Goal: Entertainment & Leisure: Consume media (video, audio)

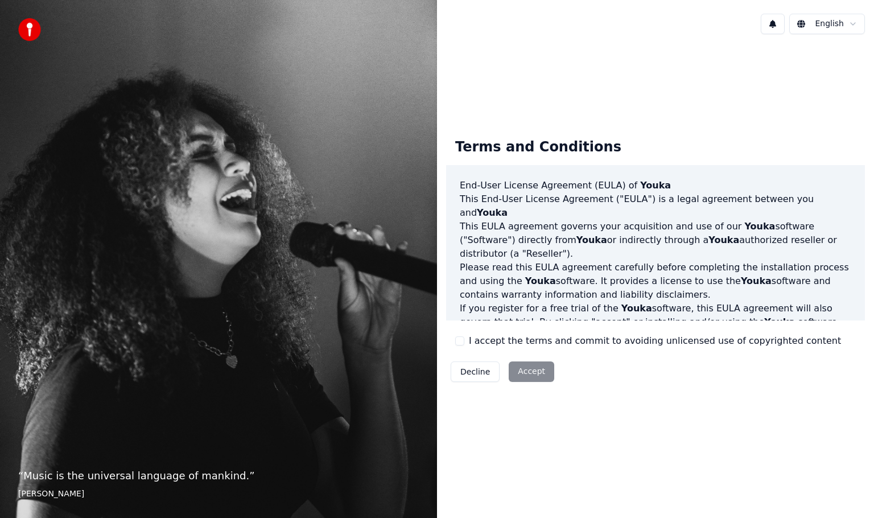
click at [462, 341] on button "I accept the terms and commit to avoiding unlicensed use of copyrighted content" at bounding box center [459, 340] width 9 height 9
click at [533, 373] on button "Accept" at bounding box center [532, 371] width 46 height 20
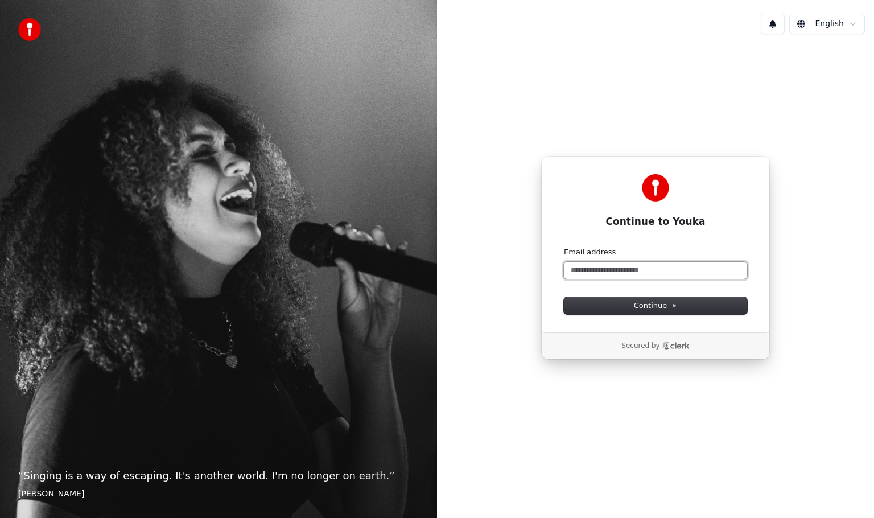
click at [591, 270] on input "Email address" at bounding box center [655, 270] width 183 height 17
click at [666, 310] on span "Continue" at bounding box center [655, 305] width 43 height 10
type input "**********"
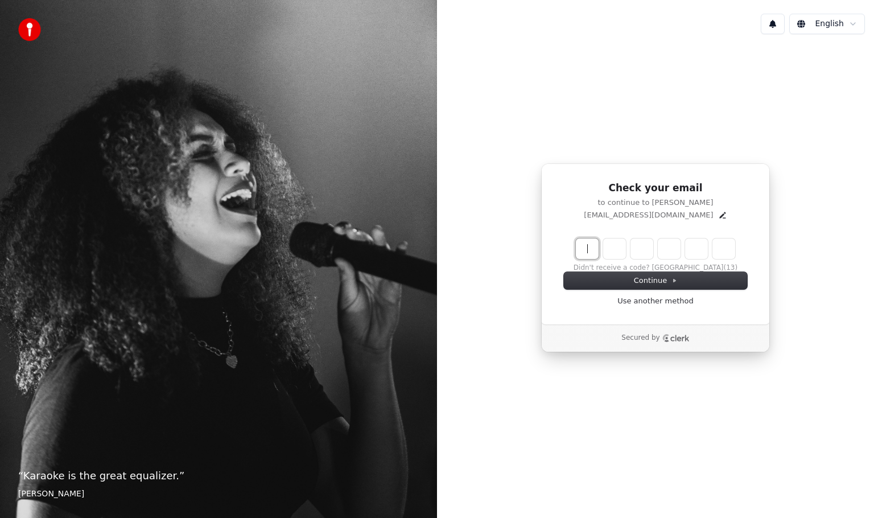
click at [586, 253] on input "Enter verification code" at bounding box center [667, 248] width 182 height 20
type input "******"
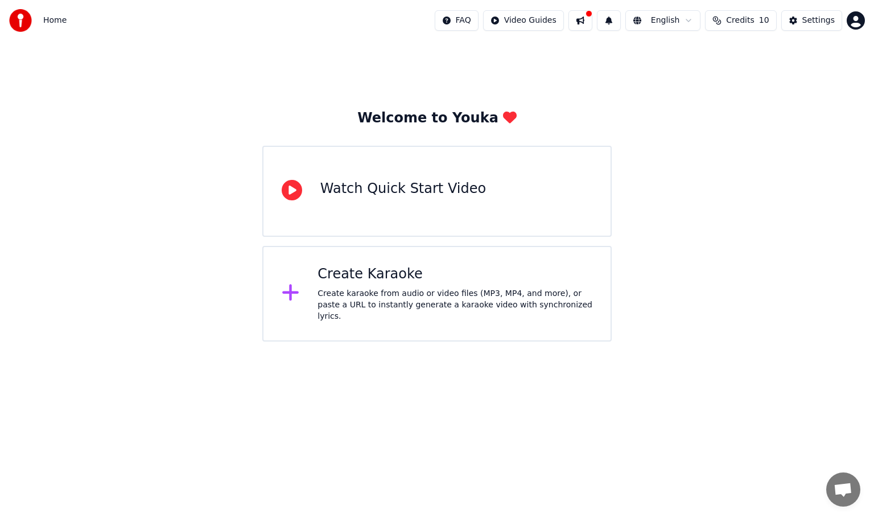
click at [393, 287] on div "Create Karaoke Create karaoke from audio or video files (MP3, MP4, and more), o…" at bounding box center [455, 293] width 275 height 57
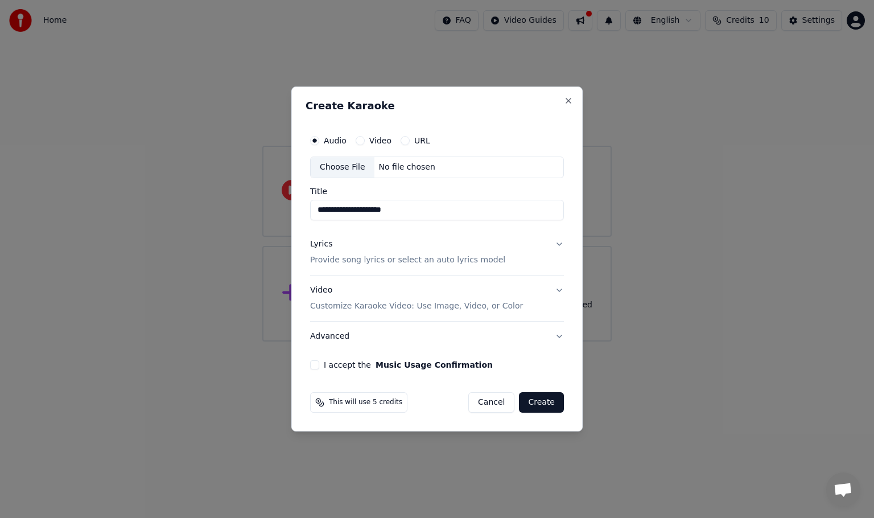
type input "**********"
click at [327, 246] on div "Lyrics" at bounding box center [321, 243] width 22 height 11
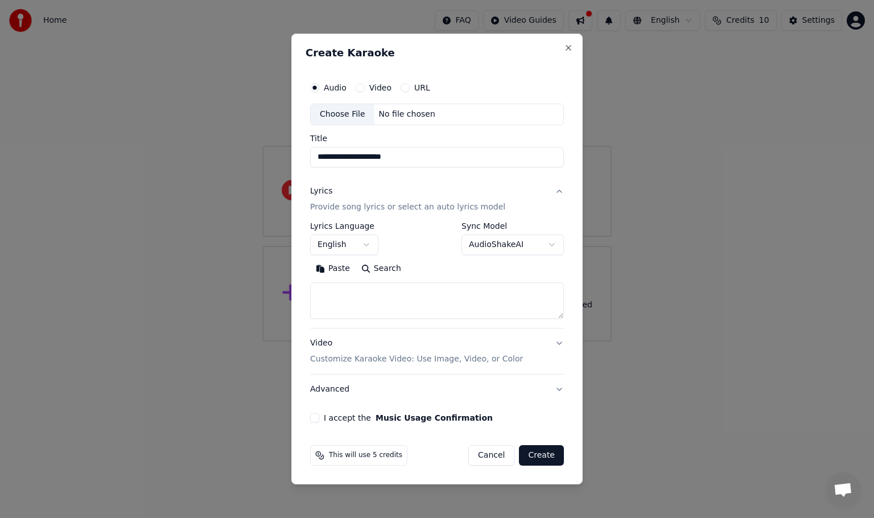
click at [323, 293] on textarea at bounding box center [437, 300] width 254 height 36
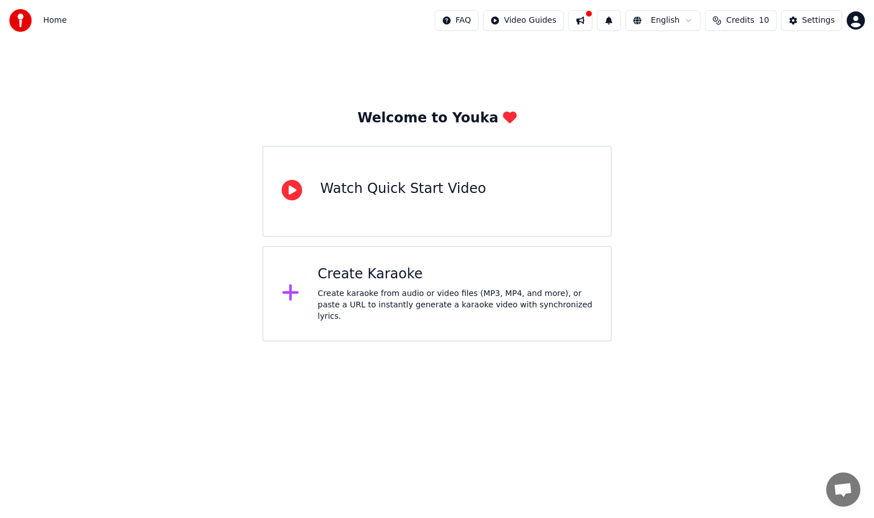
click at [394, 283] on div "Create Karaoke" at bounding box center [455, 274] width 275 height 18
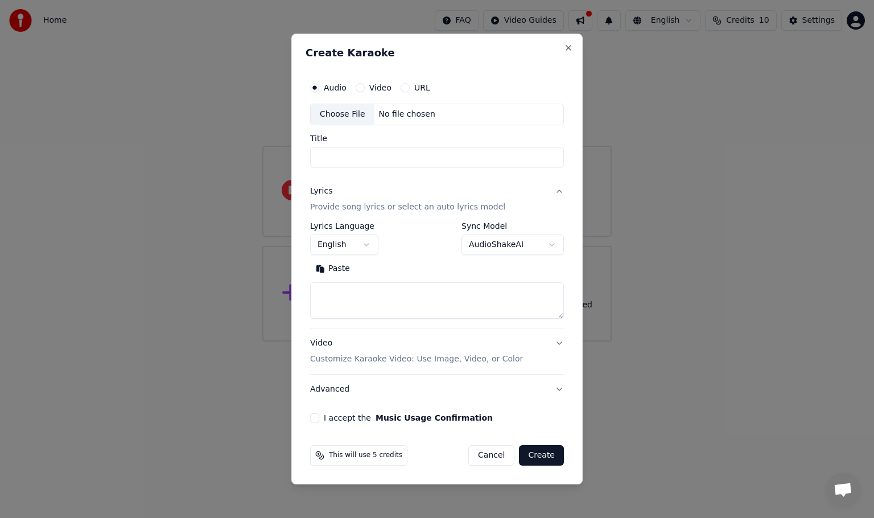
click at [346, 159] on input "Title" at bounding box center [437, 157] width 254 height 20
click at [346, 113] on div "Choose File" at bounding box center [343, 114] width 64 height 20
type input "**********"
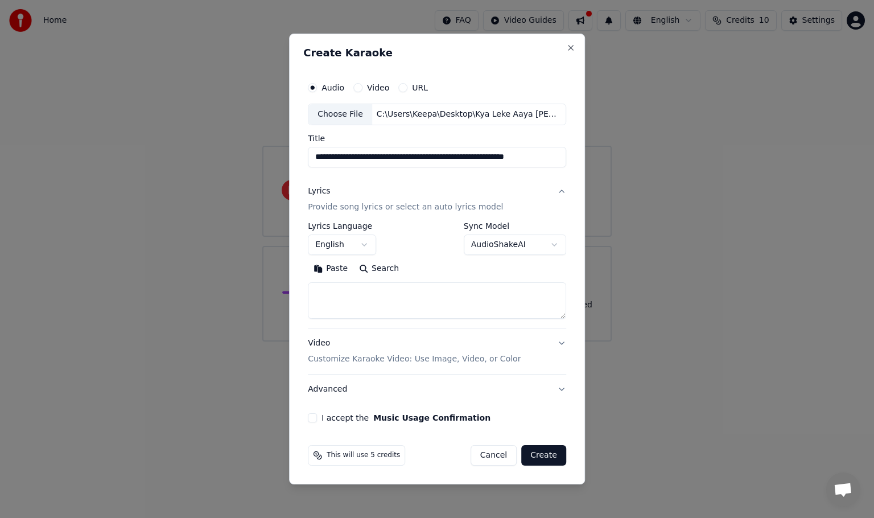
click at [320, 267] on button "Paste" at bounding box center [331, 268] width 46 height 18
click at [314, 418] on button "I accept the Music Usage Confirmation" at bounding box center [312, 417] width 9 height 9
click at [545, 244] on body "**********" at bounding box center [437, 170] width 874 height 341
click at [549, 244] on body "**********" at bounding box center [437, 170] width 874 height 341
click at [431, 270] on button "Expand" at bounding box center [430, 268] width 53 height 18
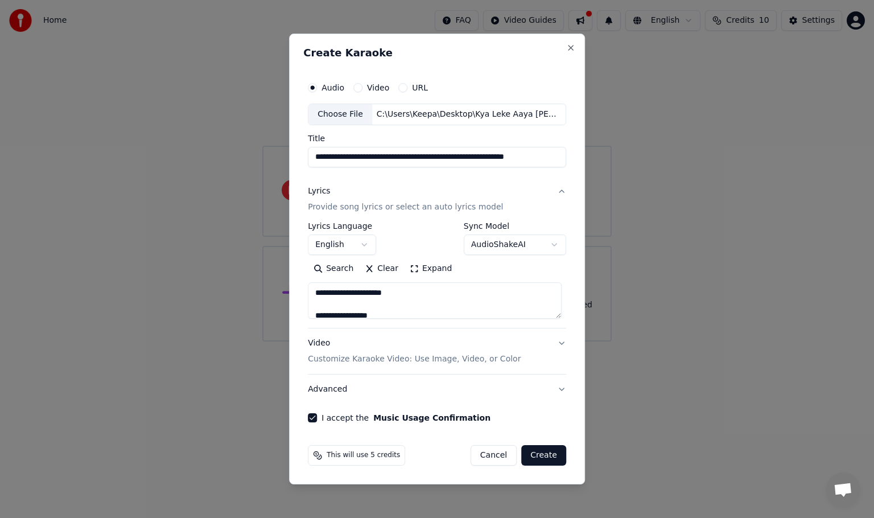
type textarea "**********"
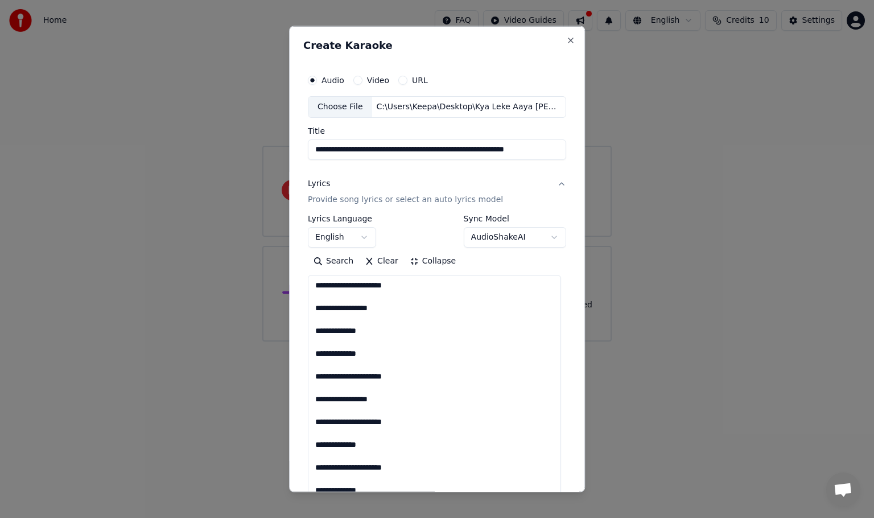
click at [364, 236] on button "English" at bounding box center [342, 236] width 68 height 20
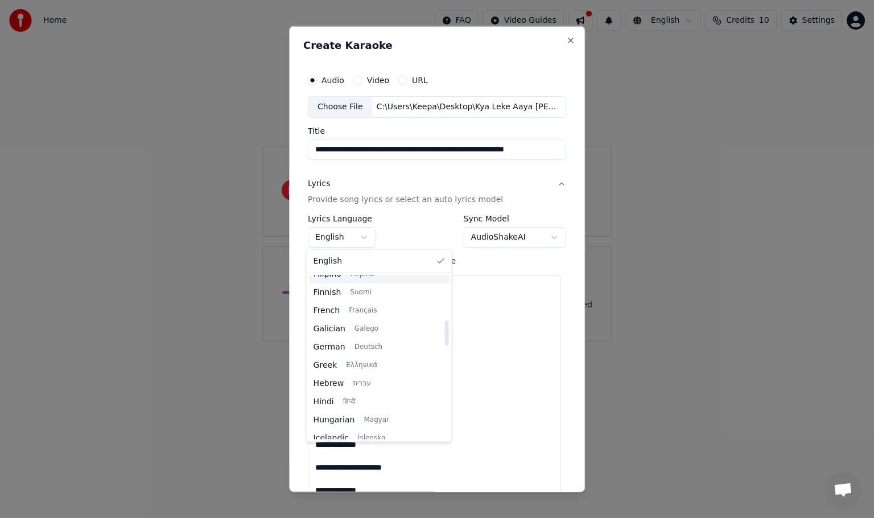
scroll to position [285, 0]
select select "**"
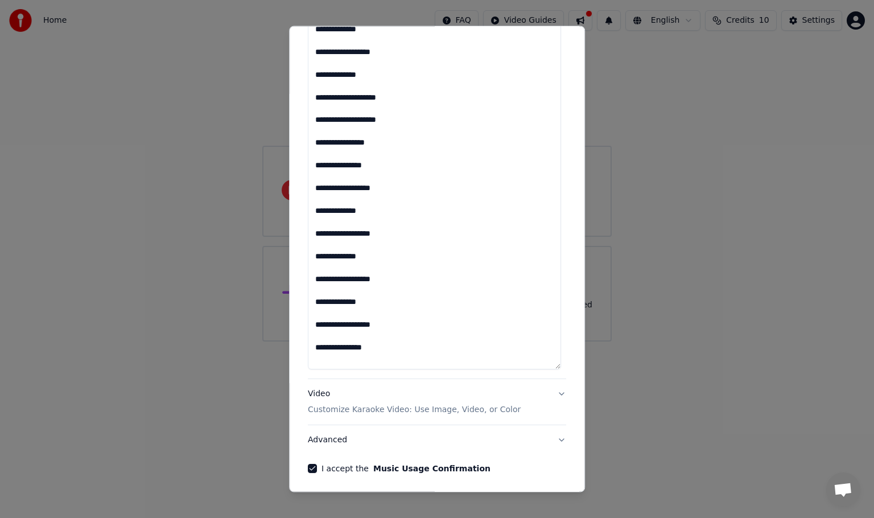
scroll to position [1276, 0]
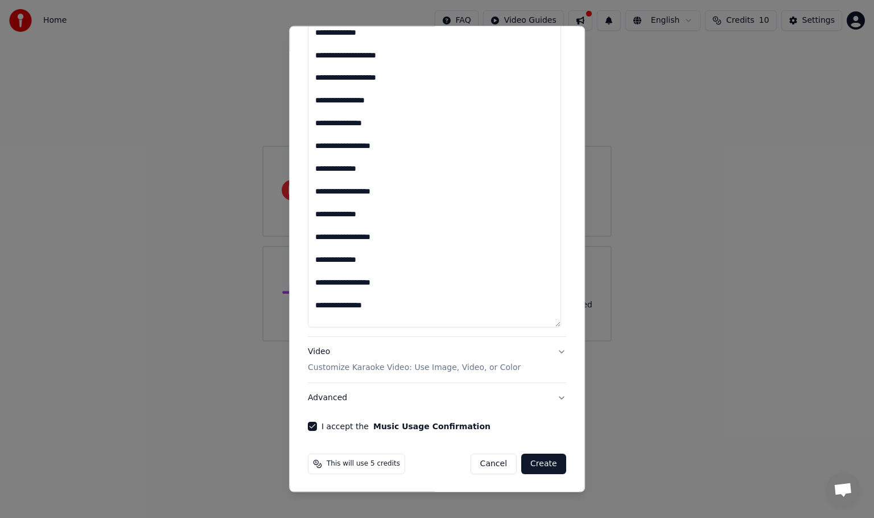
click at [546, 461] on button "Create" at bounding box center [543, 464] width 45 height 20
type textarea "**********"
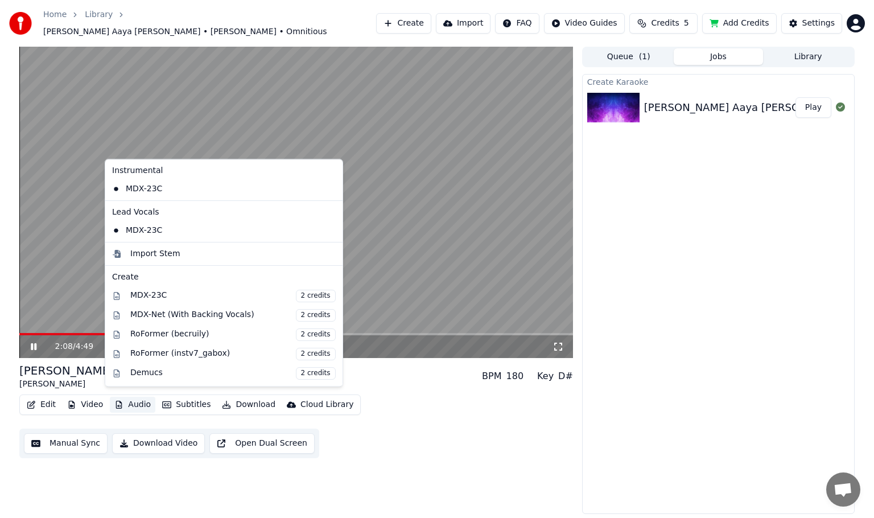
click at [138, 399] on button "Audio" at bounding box center [133, 405] width 46 height 16
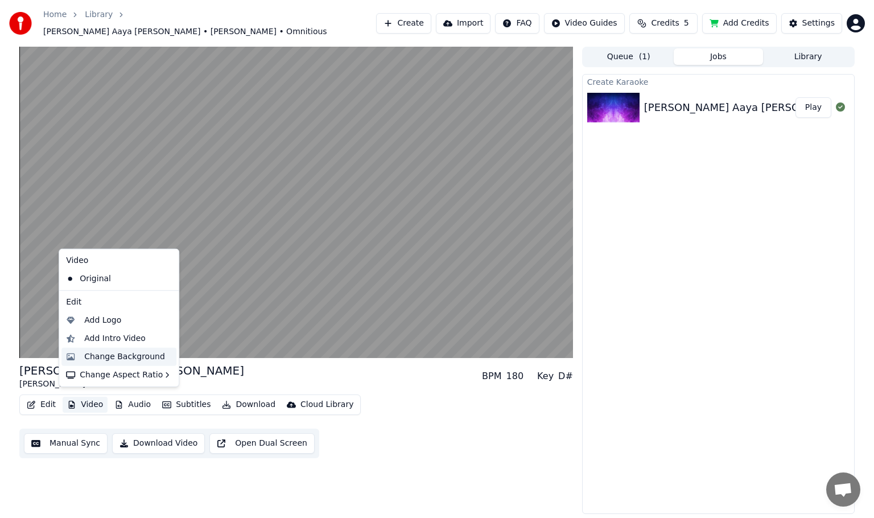
click at [115, 357] on div "Change Background" at bounding box center [124, 356] width 81 height 11
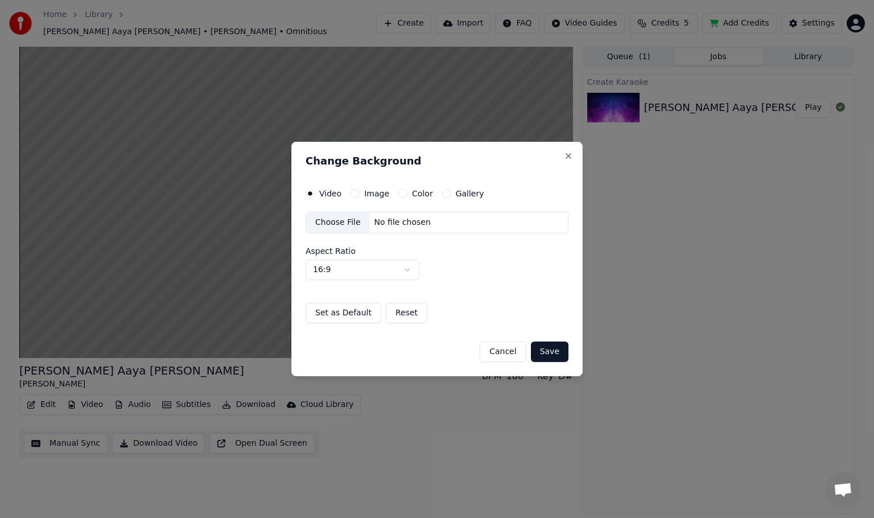
click at [401, 193] on button "Color" at bounding box center [402, 193] width 9 height 9
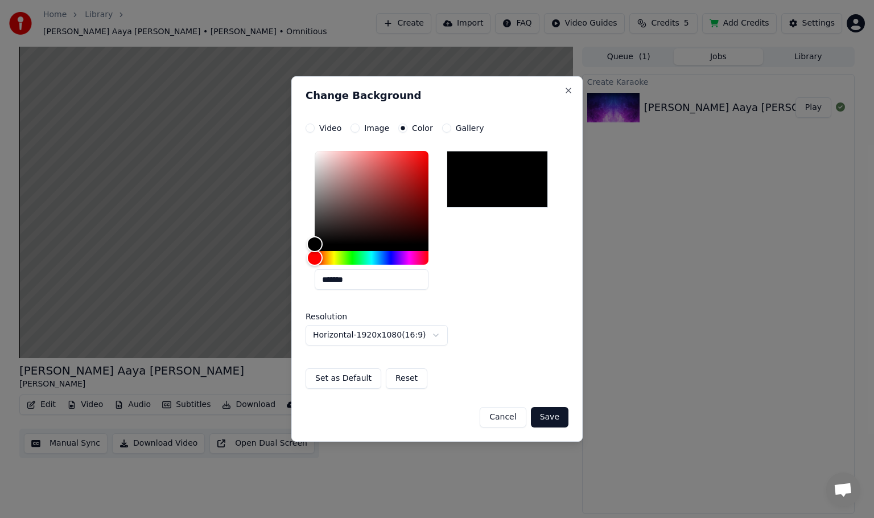
click at [496, 166] on div at bounding box center [497, 179] width 101 height 57
click at [319, 246] on div "Color" at bounding box center [320, 245] width 18 height 18
click at [320, 246] on div "Color" at bounding box center [320, 245] width 18 height 18
click at [337, 244] on div at bounding box center [372, 201] width 114 height 100
click at [421, 247] on div at bounding box center [372, 201] width 114 height 100
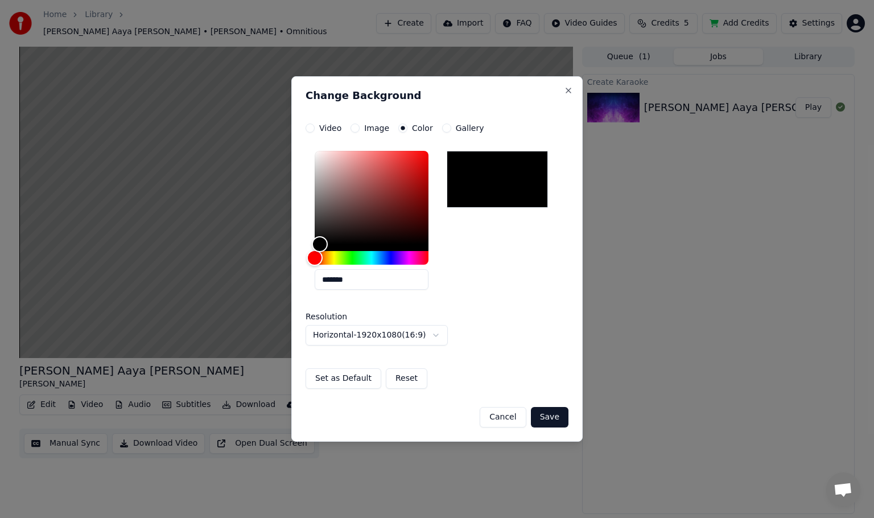
click at [471, 205] on div at bounding box center [497, 179] width 101 height 57
click at [551, 419] on button "Save" at bounding box center [550, 417] width 38 height 20
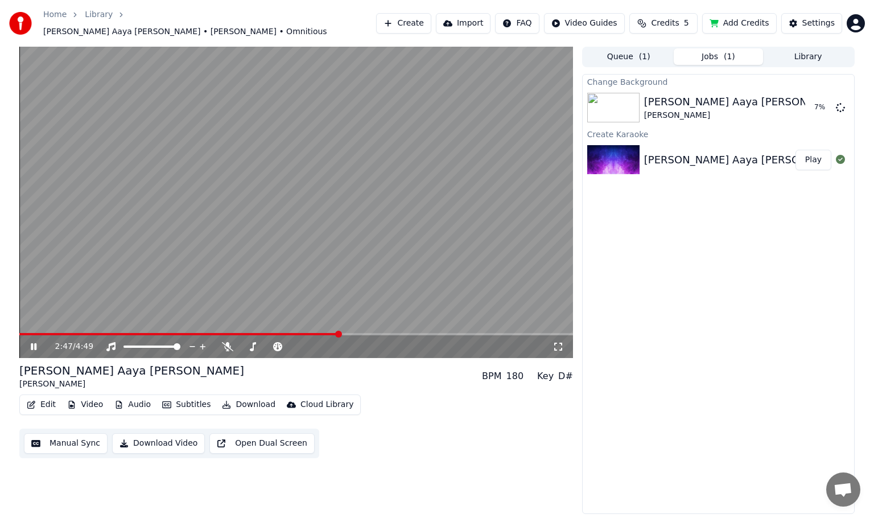
click at [93, 401] on button "Video" at bounding box center [85, 405] width 45 height 16
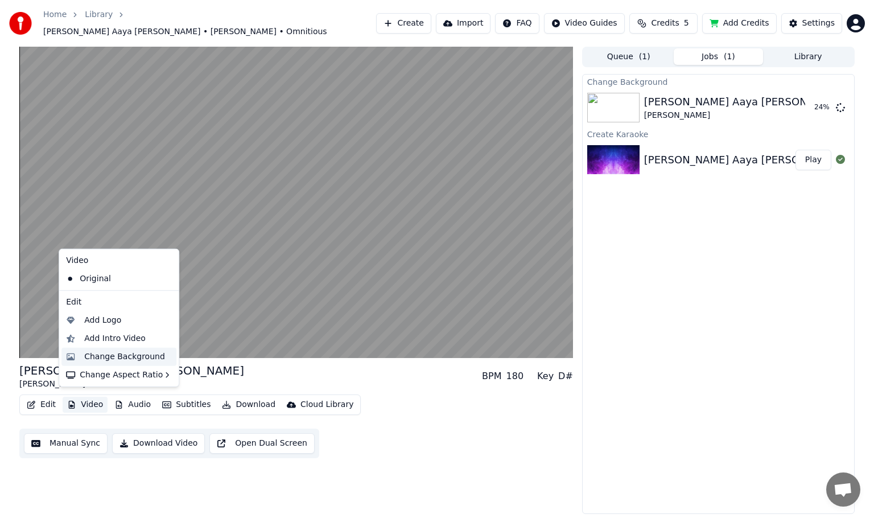
click at [143, 360] on div "Change Background" at bounding box center [124, 356] width 81 height 11
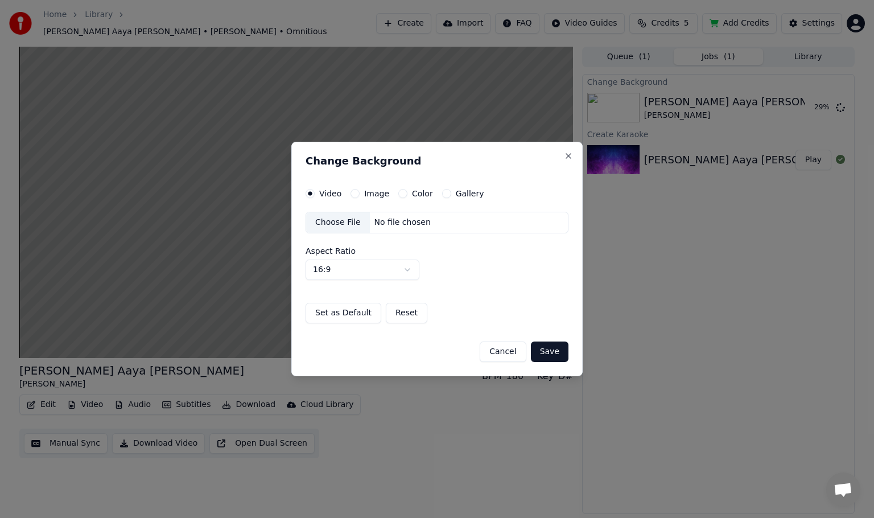
click at [400, 194] on button "Color" at bounding box center [402, 193] width 9 height 9
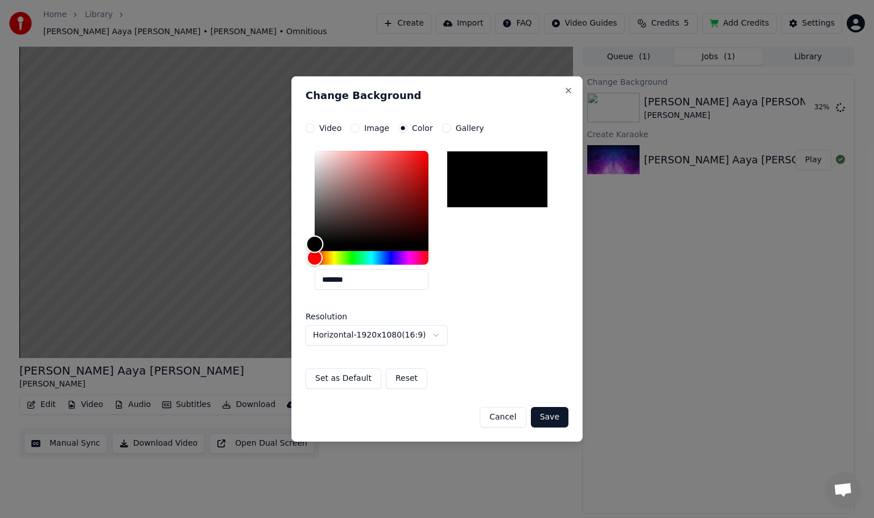
click at [315, 246] on div "Color" at bounding box center [315, 245] width 18 height 18
click at [332, 241] on div "Color" at bounding box center [372, 197] width 114 height 93
click at [417, 243] on div "Color" at bounding box center [372, 197] width 114 height 93
click at [492, 171] on div at bounding box center [497, 179] width 101 height 57
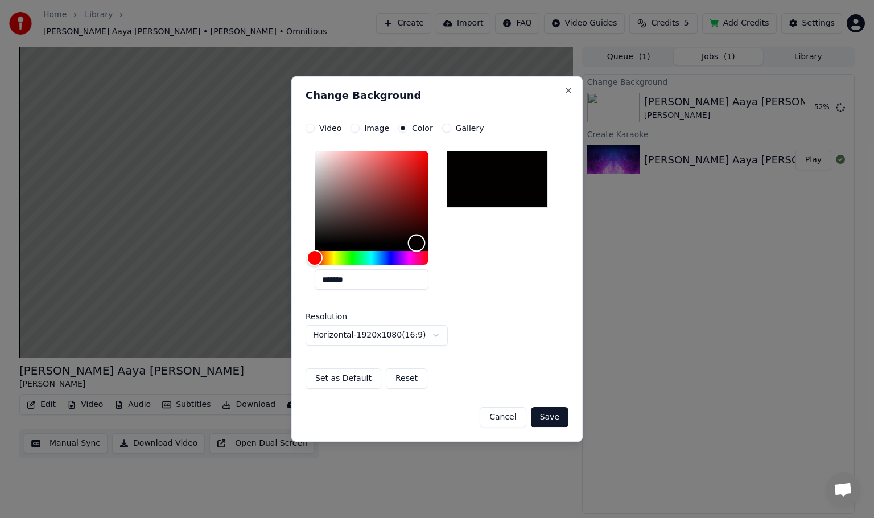
type input "*******"
click at [419, 242] on div "Color" at bounding box center [420, 242] width 18 height 18
click at [547, 416] on button "Save" at bounding box center [550, 417] width 38 height 20
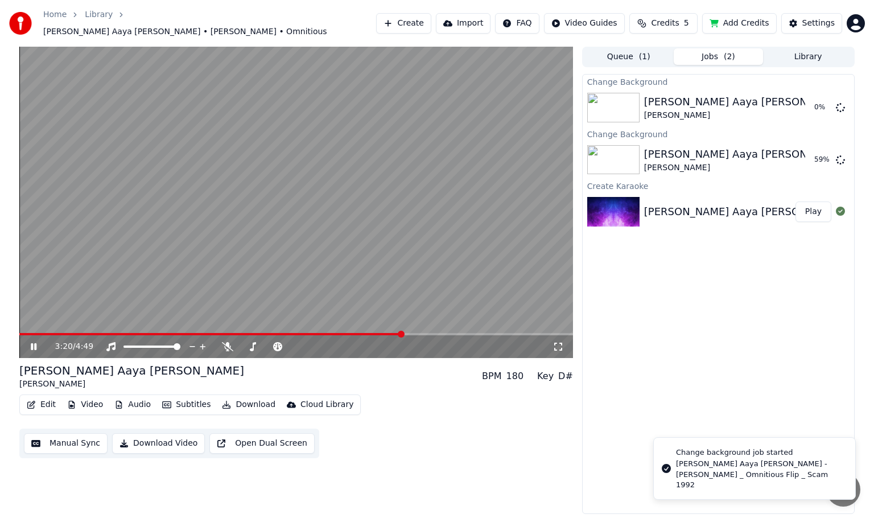
click at [236, 191] on video at bounding box center [296, 202] width 554 height 311
click at [462, 307] on video at bounding box center [296, 202] width 554 height 311
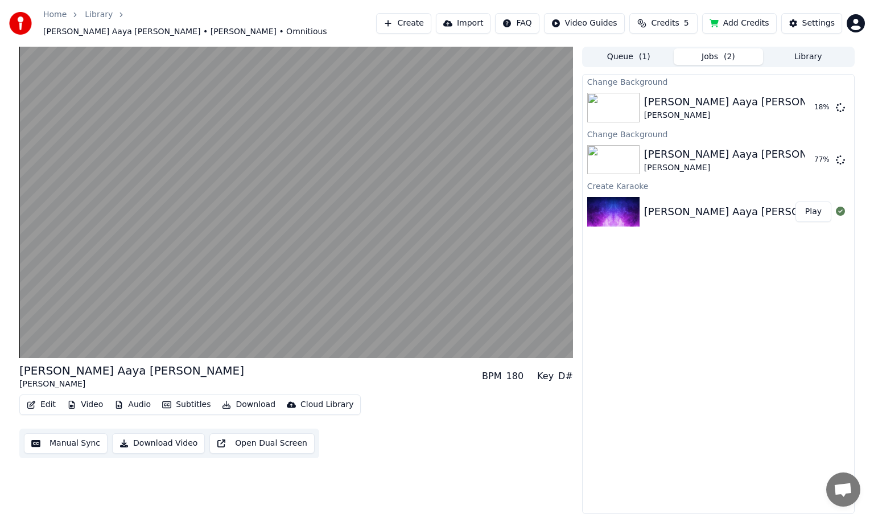
click at [610, 209] on img at bounding box center [613, 212] width 52 height 30
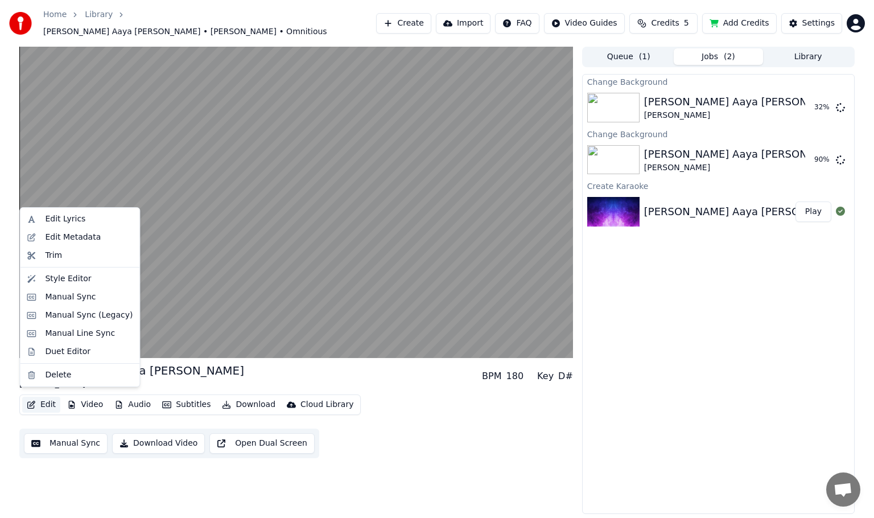
click at [52, 403] on button "Edit" at bounding box center [41, 405] width 38 height 16
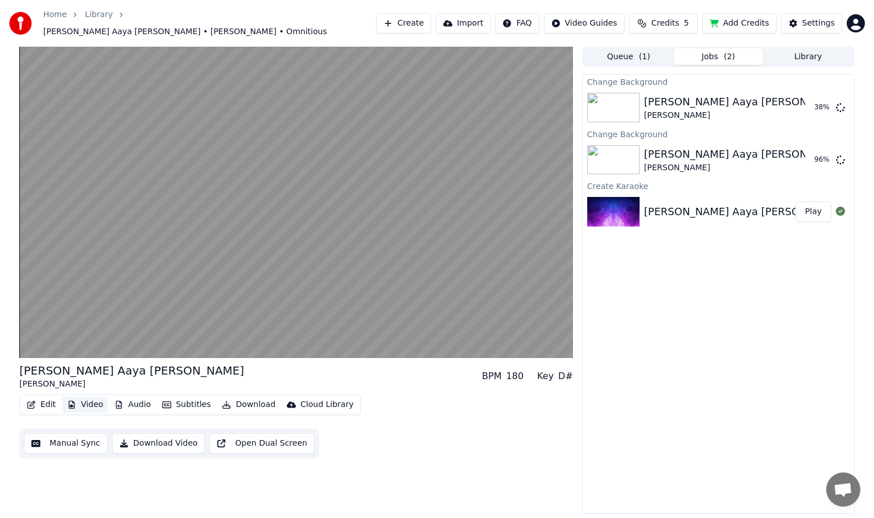
click at [93, 401] on button "Video" at bounding box center [85, 405] width 45 height 16
click at [812, 155] on button "Play" at bounding box center [814, 160] width 36 height 20
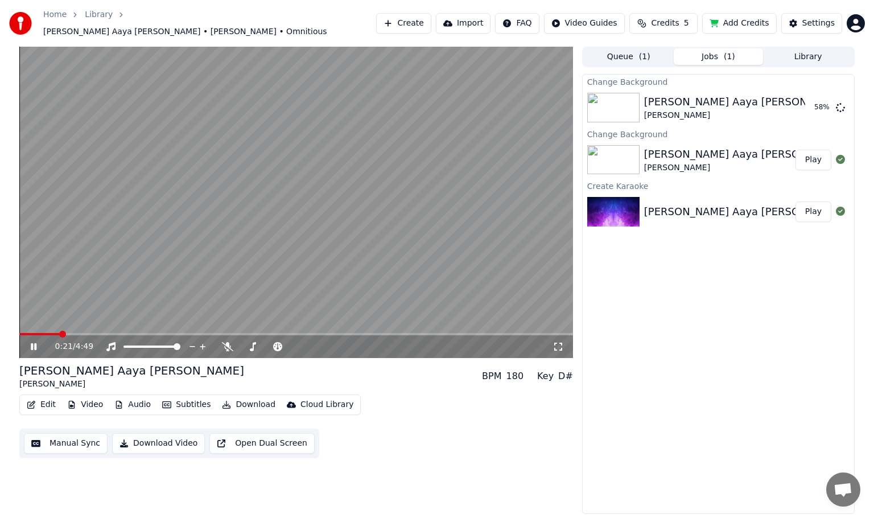
click at [59, 333] on span at bounding box center [296, 334] width 554 height 2
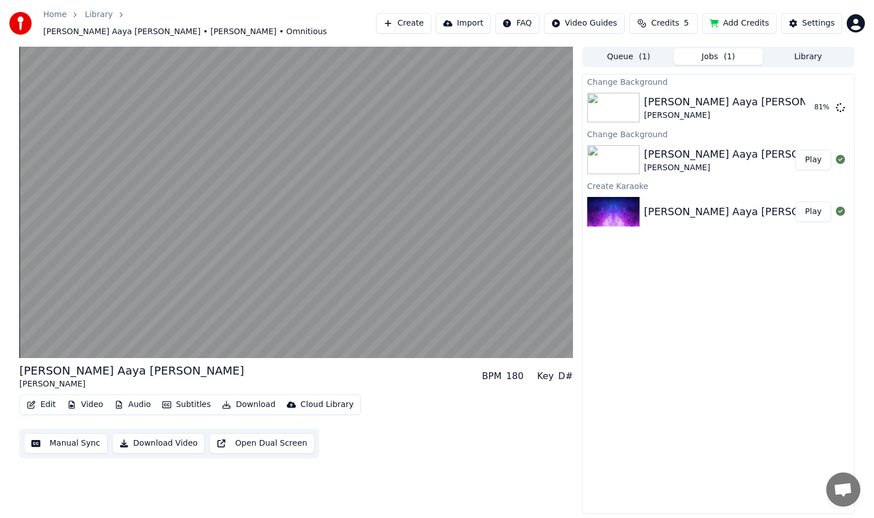
click at [50, 398] on button "Edit" at bounding box center [41, 405] width 38 height 16
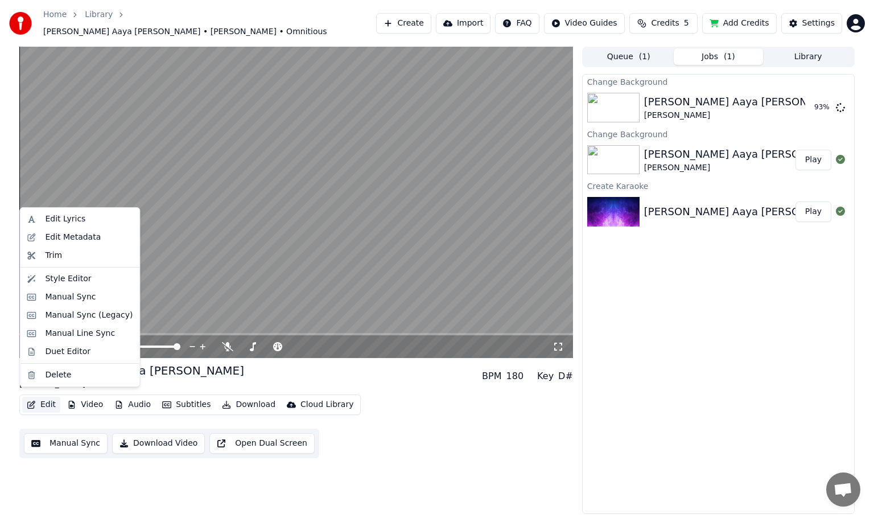
click at [448, 451] on div "Edit Video Audio Subtitles Download Cloud Library Manual Sync Download Video Op…" at bounding box center [296, 426] width 554 height 64
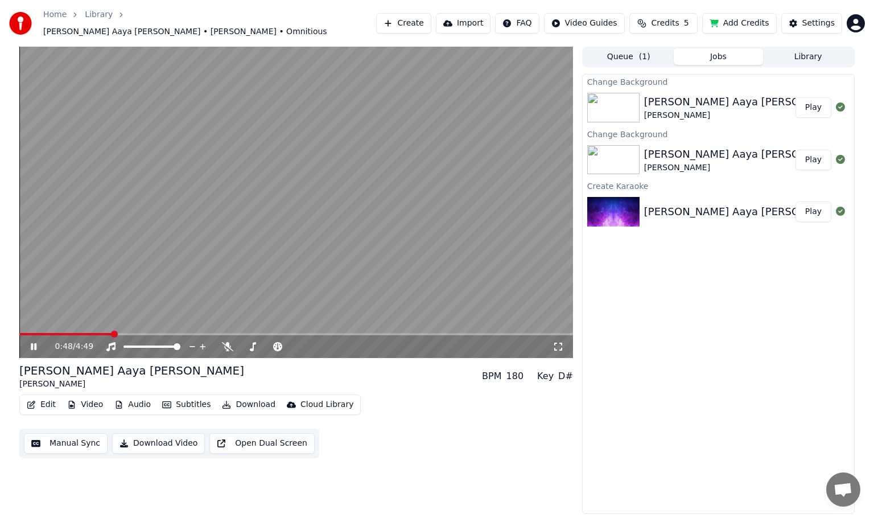
click at [47, 403] on button "Edit" at bounding box center [41, 405] width 38 height 16
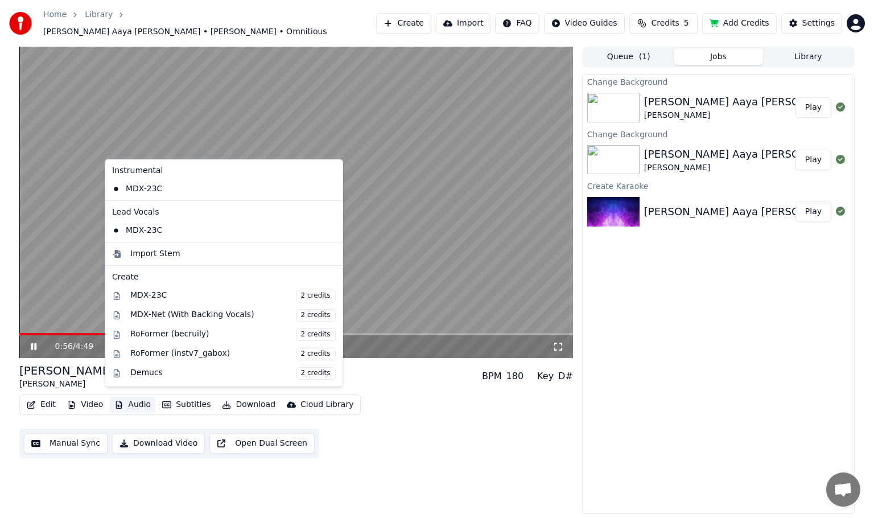
click at [380, 394] on div "Edit Video Audio Subtitles Download Cloud Library Manual Sync Download Video Op…" at bounding box center [296, 426] width 554 height 64
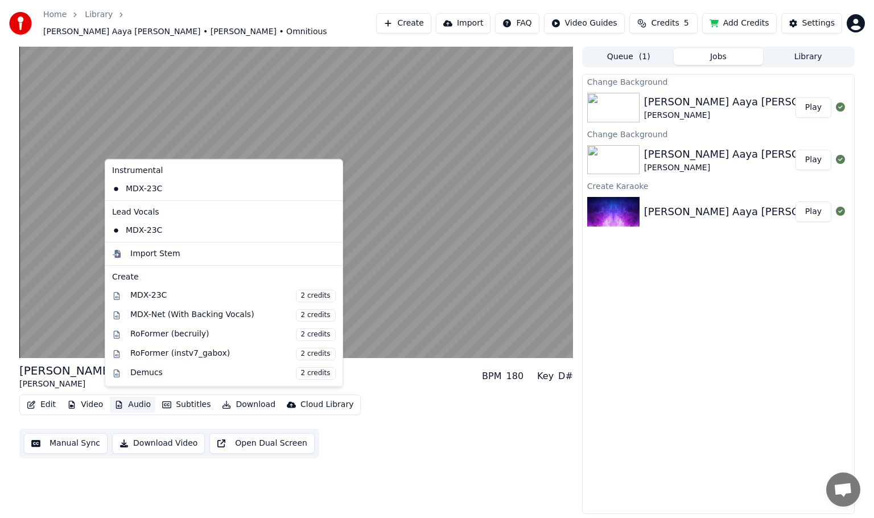
click at [137, 401] on button "Audio" at bounding box center [133, 405] width 46 height 16
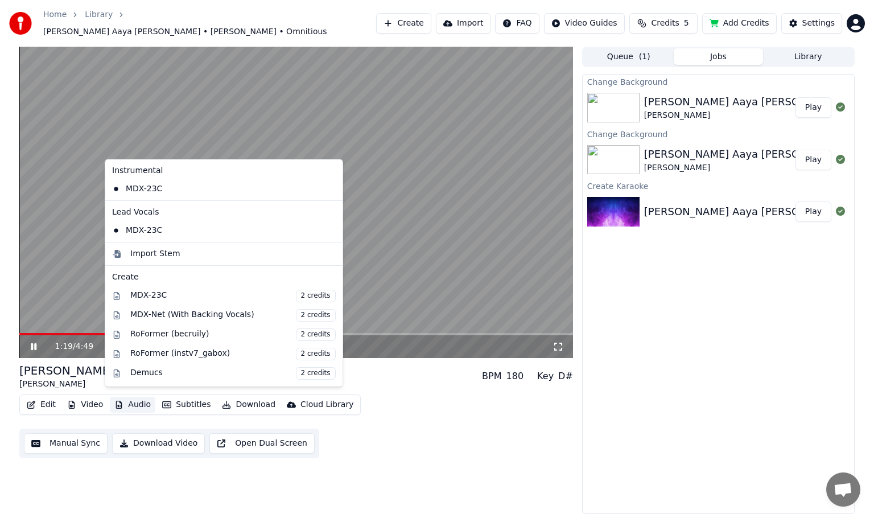
click at [377, 144] on video at bounding box center [296, 202] width 554 height 311
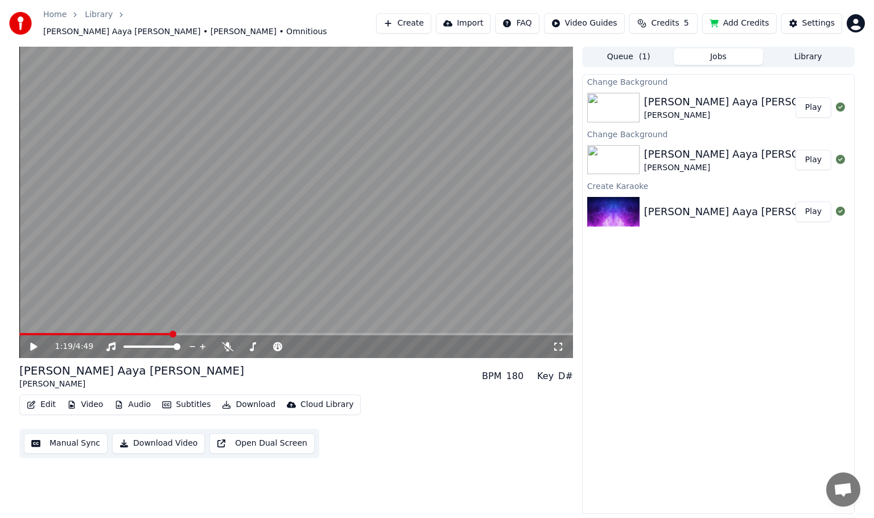
click at [32, 343] on icon at bounding box center [33, 347] width 7 height 8
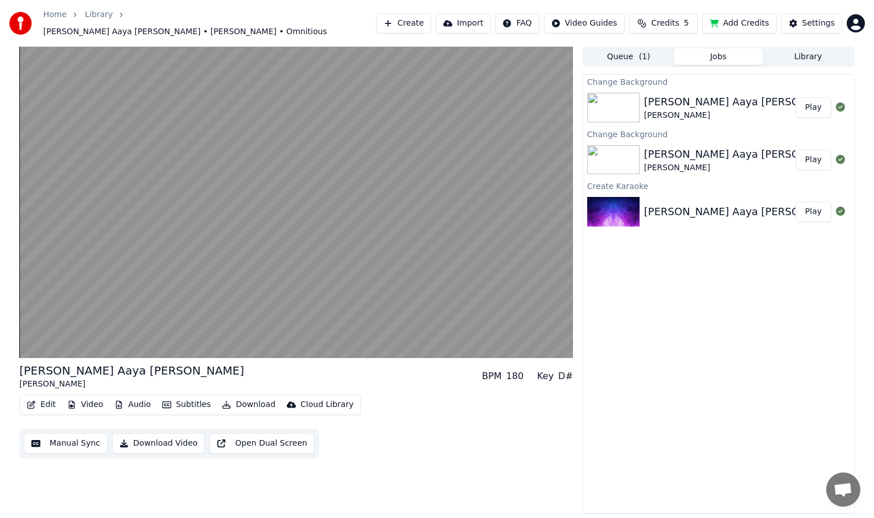
click at [52, 401] on button "Edit" at bounding box center [41, 405] width 38 height 16
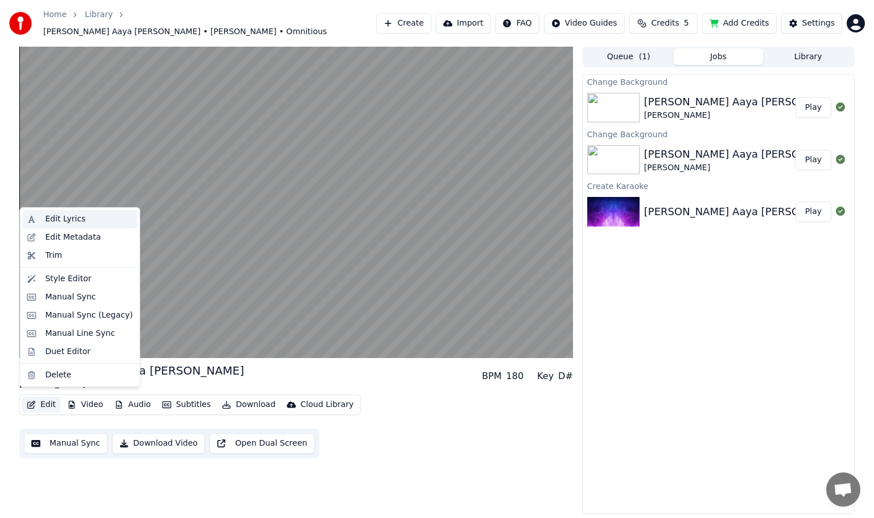
click at [71, 220] on div "Edit Lyrics" at bounding box center [65, 218] width 40 height 11
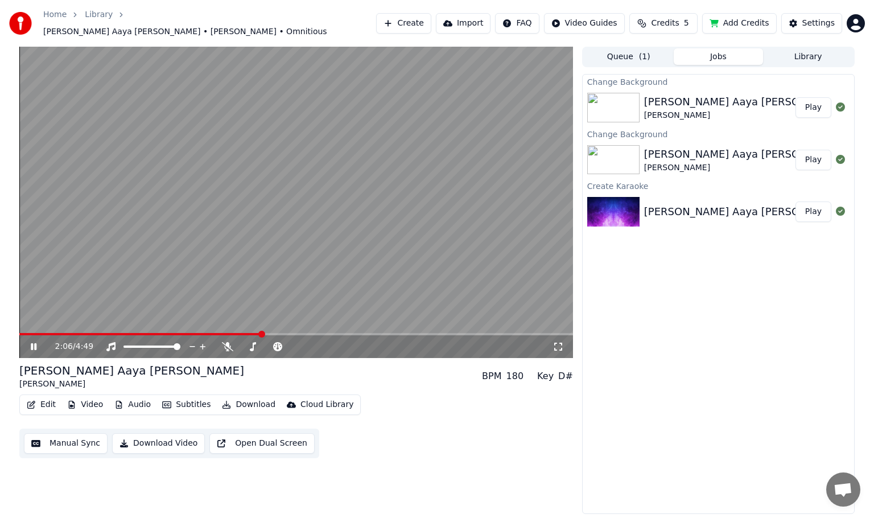
click at [442, 165] on video at bounding box center [296, 202] width 554 height 311
click at [35, 343] on icon at bounding box center [33, 347] width 7 height 8
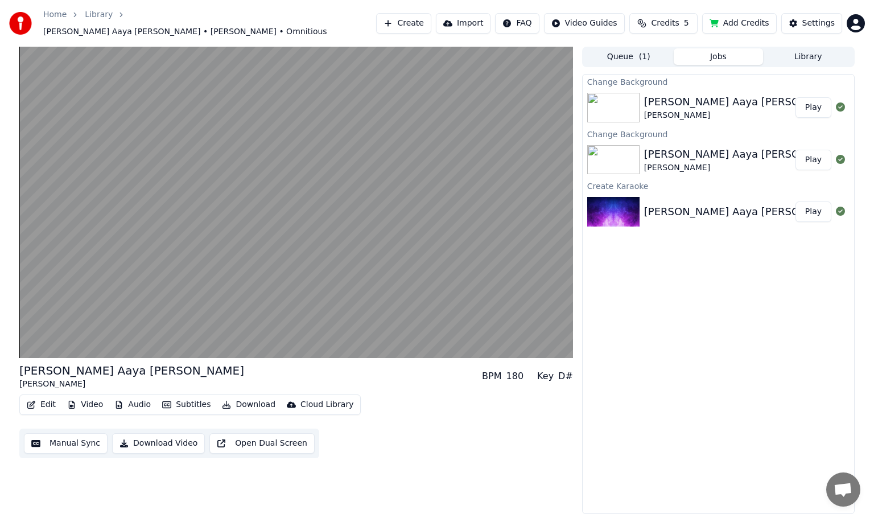
click at [132, 398] on button "Audio" at bounding box center [133, 405] width 46 height 16
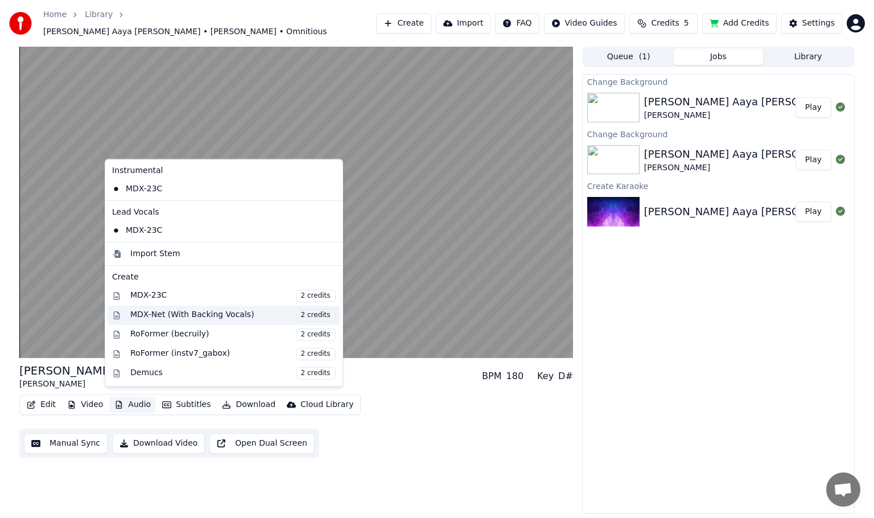
click at [178, 316] on div "MDX-Net (With Backing Vocals) 2 credits" at bounding box center [232, 315] width 205 height 13
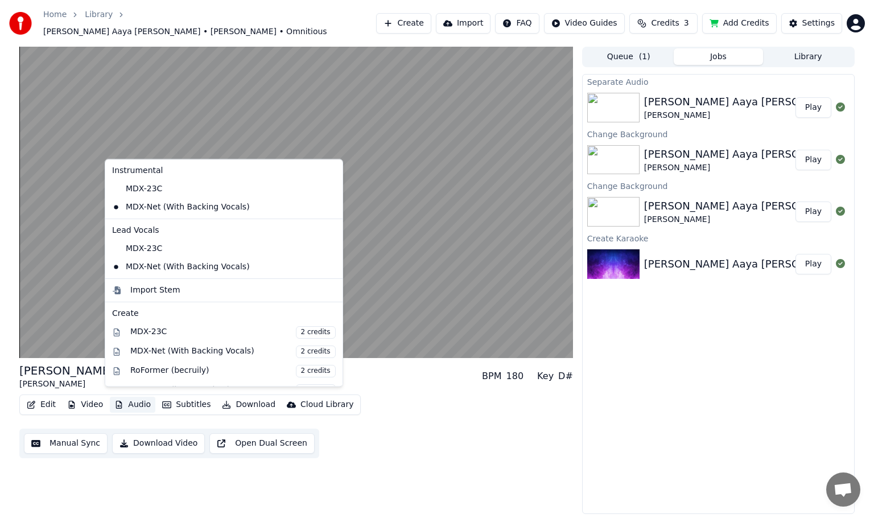
click at [134, 399] on button "Audio" at bounding box center [133, 405] width 46 height 16
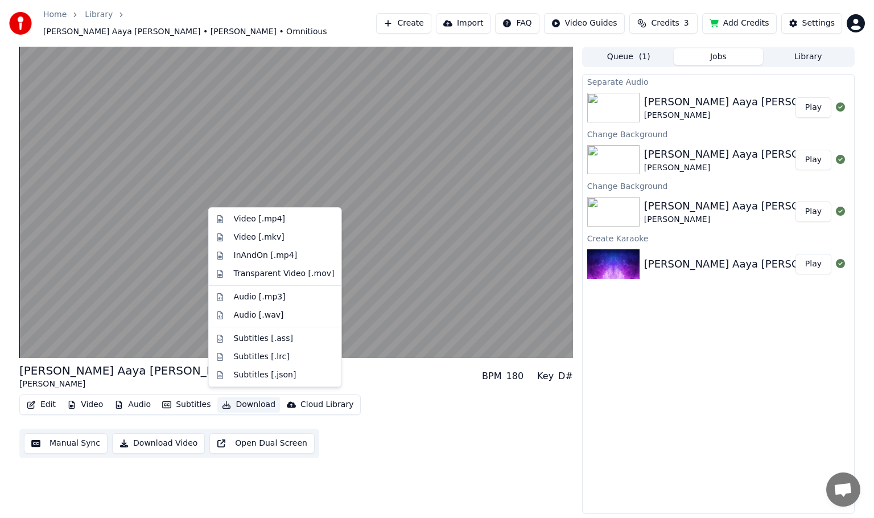
click at [405, 388] on div "Kya Leke Aaya [PERSON_NAME] [PERSON_NAME] • Omnitious BPM 180 Key D# Edit Video…" at bounding box center [296, 410] width 554 height 96
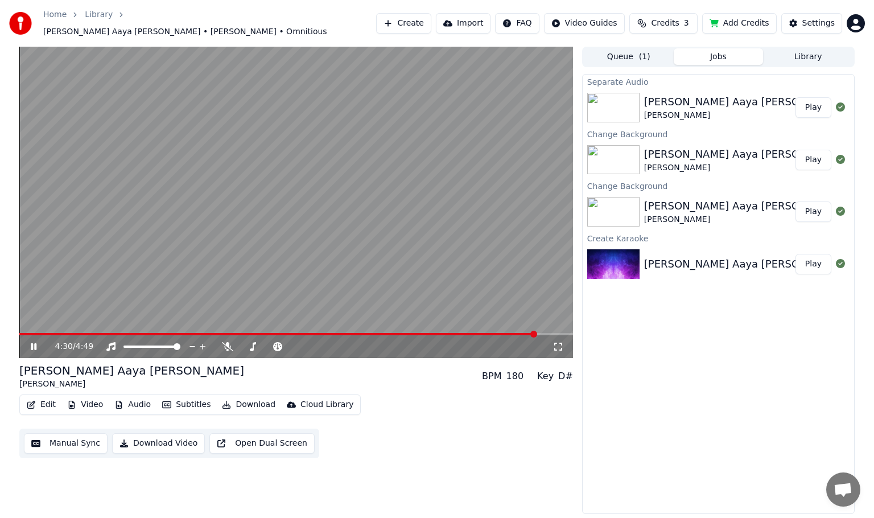
click at [265, 324] on video at bounding box center [296, 202] width 554 height 311
click at [264, 333] on span at bounding box center [141, 334] width 245 height 2
click at [279, 327] on video at bounding box center [296, 202] width 554 height 311
click at [295, 333] on span at bounding box center [296, 334] width 554 height 2
click at [315, 333] on span at bounding box center [296, 334] width 554 height 2
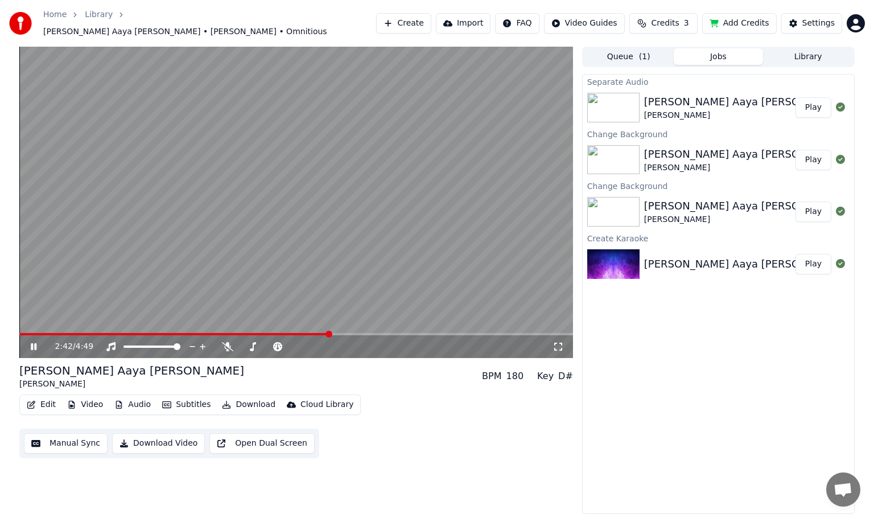
click at [330, 333] on span at bounding box center [296, 334] width 554 height 2
click at [339, 333] on span at bounding box center [296, 334] width 554 height 2
click at [341, 331] on span at bounding box center [340, 334] width 7 height 7
click at [35, 343] on icon at bounding box center [34, 346] width 6 height 7
click at [61, 326] on video at bounding box center [296, 202] width 554 height 311
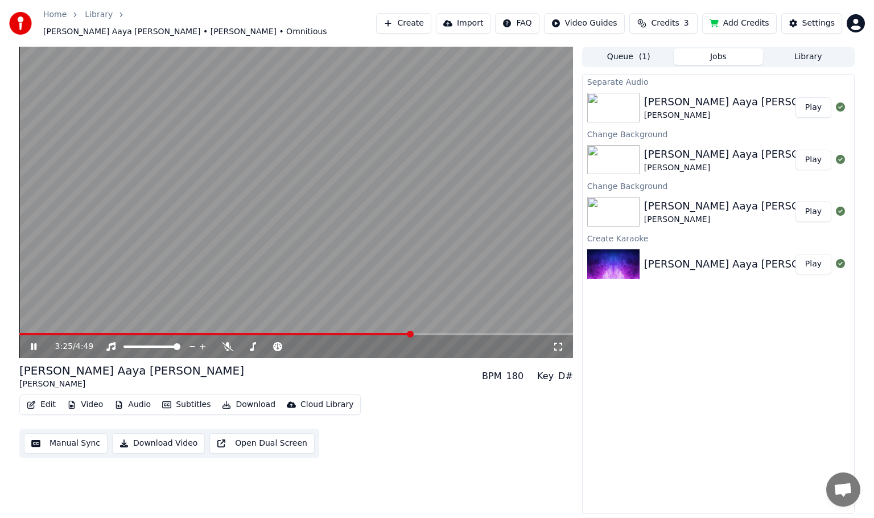
click at [50, 333] on span at bounding box center [215, 334] width 393 height 2
click at [117, 333] on span at bounding box center [296, 334] width 554 height 2
click at [116, 333] on span at bounding box center [67, 334] width 97 height 2
click at [34, 342] on icon at bounding box center [41, 346] width 27 height 9
click at [116, 331] on span at bounding box center [119, 334] width 7 height 7
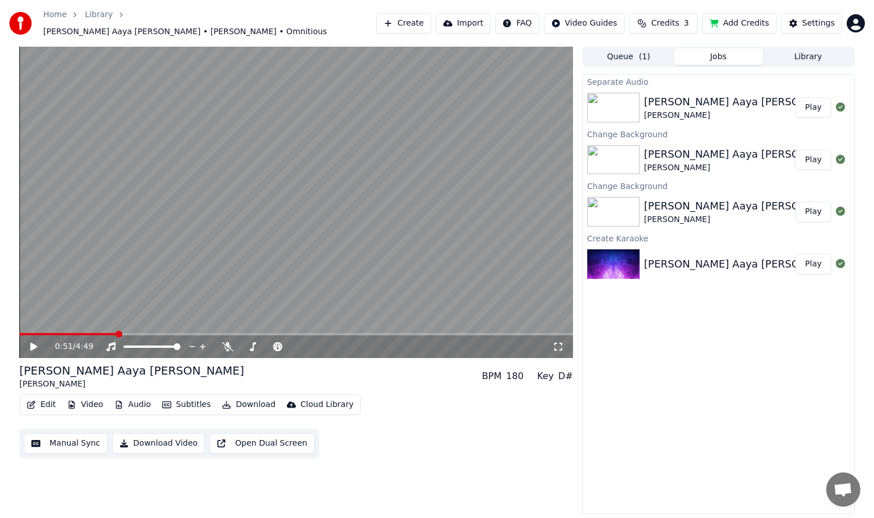
drag, startPoint x: 34, startPoint y: 340, endPoint x: 0, endPoint y: 344, distance: 34.3
click at [33, 343] on icon at bounding box center [33, 347] width 7 height 8
click at [26, 343] on div "1:11 / 4:49" at bounding box center [296, 346] width 545 height 11
click at [35, 343] on icon at bounding box center [34, 346] width 6 height 7
click at [35, 343] on icon at bounding box center [33, 347] width 7 height 8
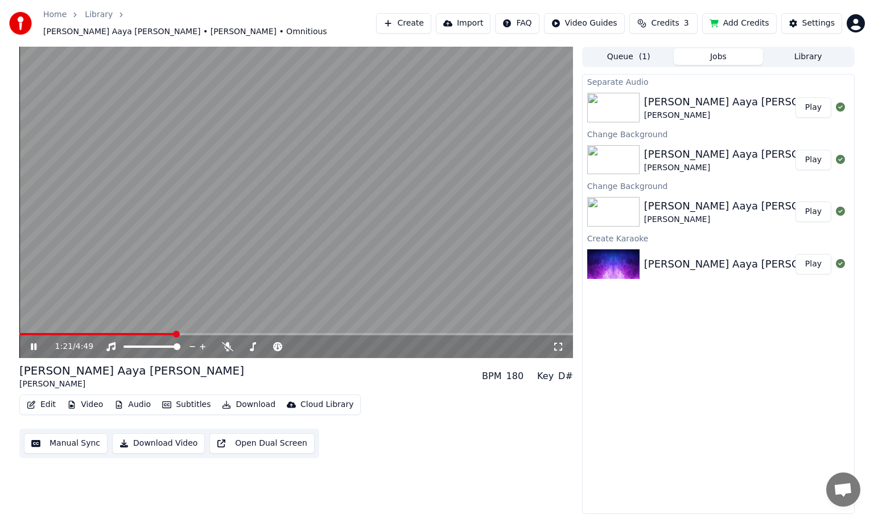
click at [35, 343] on icon at bounding box center [34, 346] width 6 height 7
click at [35, 343] on icon at bounding box center [33, 347] width 7 height 8
click at [33, 342] on icon at bounding box center [41, 346] width 27 height 9
click at [34, 343] on icon at bounding box center [33, 347] width 7 height 8
click at [36, 342] on icon at bounding box center [41, 346] width 27 height 9
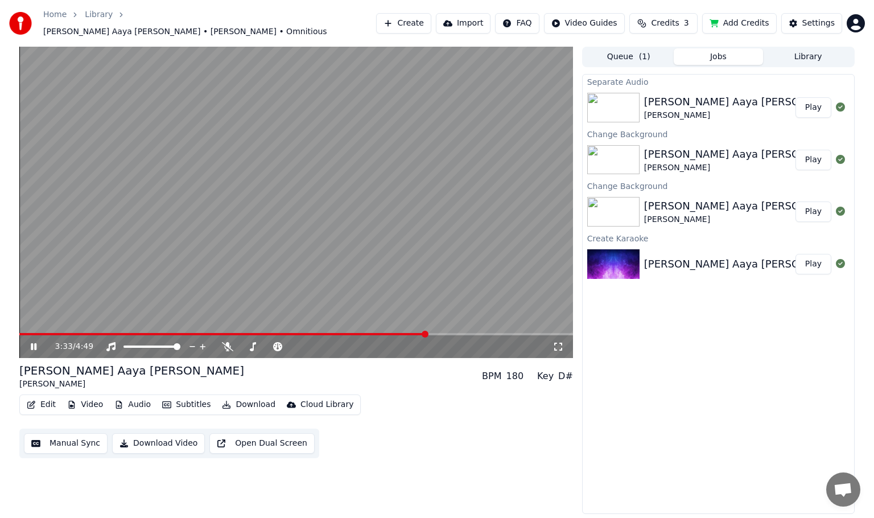
drag, startPoint x: 32, startPoint y: 344, endPoint x: 38, endPoint y: 343, distance: 6.3
click at [38, 343] on icon at bounding box center [41, 346] width 27 height 9
click at [40, 342] on icon at bounding box center [41, 346] width 27 height 9
click at [33, 342] on icon at bounding box center [41, 346] width 27 height 9
click at [33, 343] on icon at bounding box center [33, 347] width 7 height 8
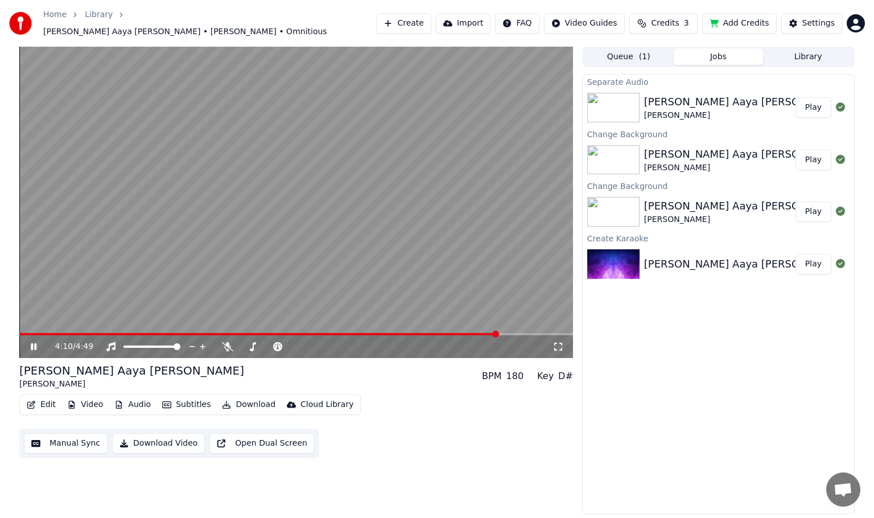
click at [34, 343] on icon at bounding box center [34, 346] width 6 height 7
click at [34, 343] on icon at bounding box center [33, 347] width 7 height 8
click at [34, 342] on icon at bounding box center [41, 346] width 27 height 9
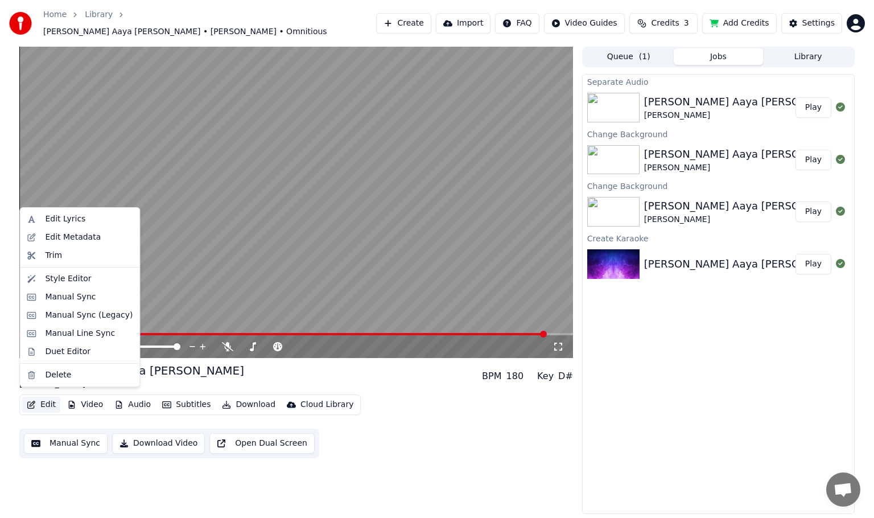
click at [49, 398] on button "Edit" at bounding box center [41, 405] width 38 height 16
click at [71, 223] on div "Edit Lyrics" at bounding box center [65, 218] width 40 height 11
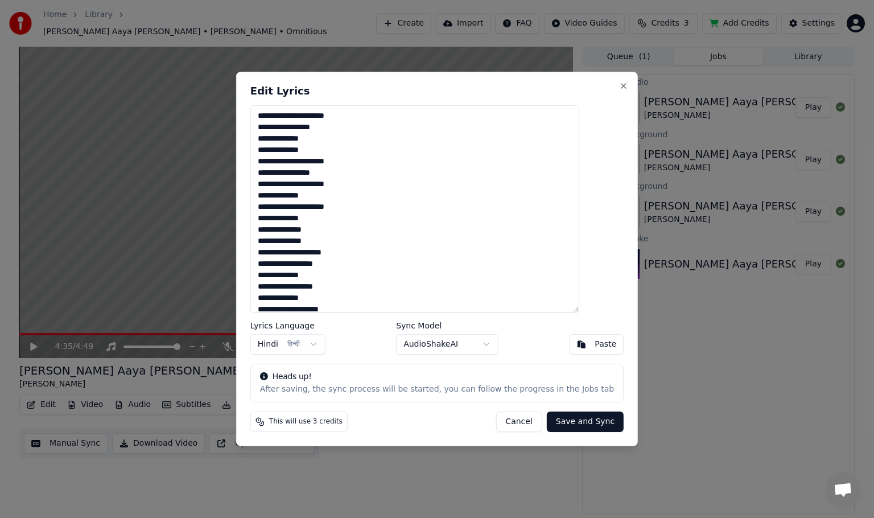
click at [345, 206] on textarea at bounding box center [414, 208] width 329 height 207
click at [341, 207] on textarea at bounding box center [414, 208] width 329 height 207
paste textarea "****"
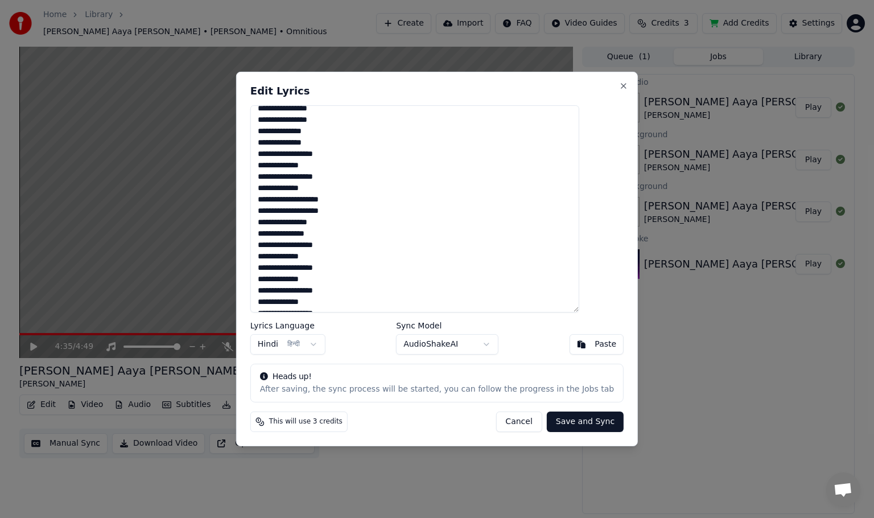
scroll to position [405, 0]
click at [326, 143] on textarea at bounding box center [414, 208] width 329 height 207
click at [331, 143] on textarea at bounding box center [414, 208] width 329 height 207
drag, startPoint x: 341, startPoint y: 142, endPoint x: 335, endPoint y: 141, distance: 6.3
click at [321, 141] on textarea at bounding box center [414, 208] width 329 height 207
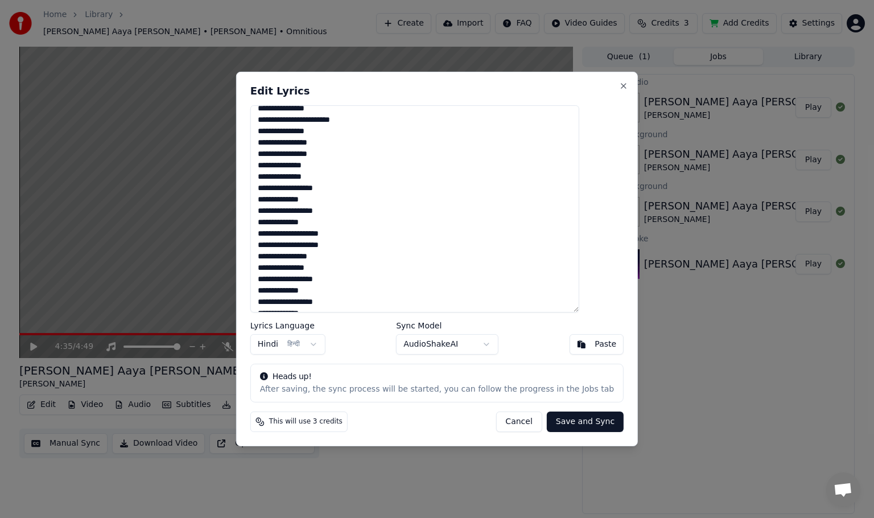
click at [356, 163] on textarea at bounding box center [414, 208] width 329 height 207
drag, startPoint x: 340, startPoint y: 153, endPoint x: 321, endPoint y: 153, distance: 18.8
click at [321, 153] on textarea at bounding box center [414, 208] width 329 height 207
paste textarea "*****"
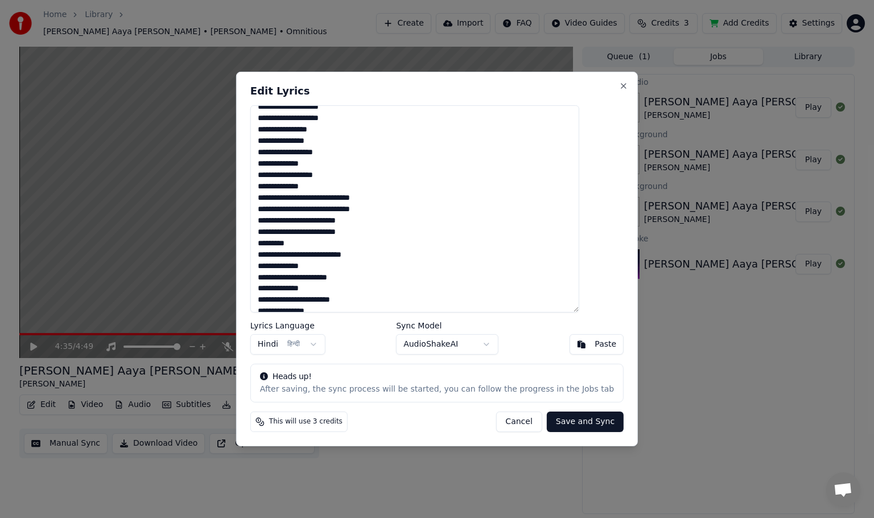
scroll to position [228, 0]
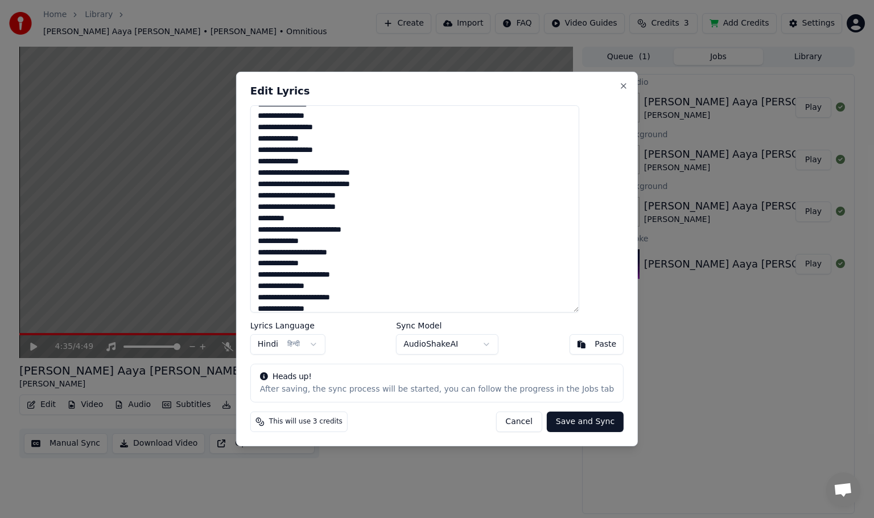
drag, startPoint x: 356, startPoint y: 195, endPoint x: 347, endPoint y: 195, distance: 8.5
click at [347, 195] on textarea at bounding box center [414, 208] width 329 height 207
paste textarea "***"
drag, startPoint x: 356, startPoint y: 205, endPoint x: 347, endPoint y: 206, distance: 8.6
click at [347, 206] on textarea at bounding box center [414, 208] width 329 height 207
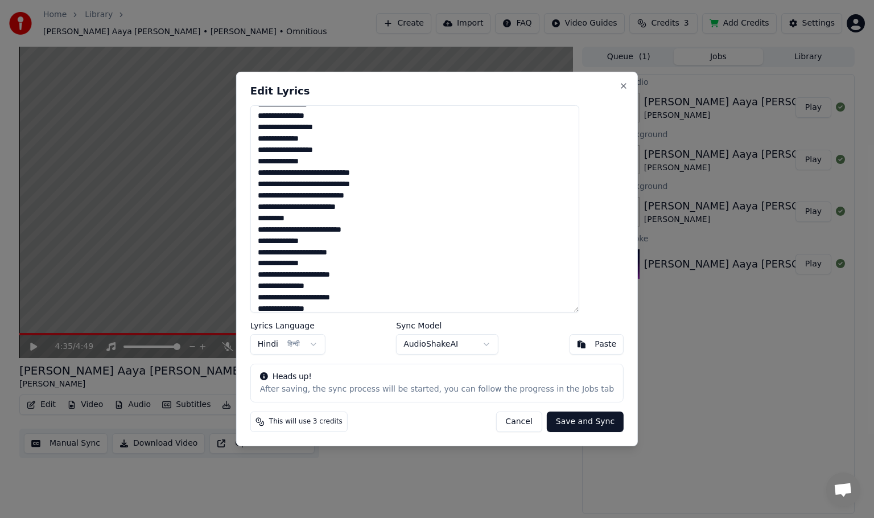
paste textarea "***"
click at [364, 184] on textarea at bounding box center [414, 208] width 329 height 207
click at [365, 196] on textarea at bounding box center [414, 208] width 329 height 207
drag, startPoint x: 308, startPoint y: 216, endPoint x: 281, endPoint y: 219, distance: 27.4
click at [281, 219] on textarea at bounding box center [414, 208] width 329 height 207
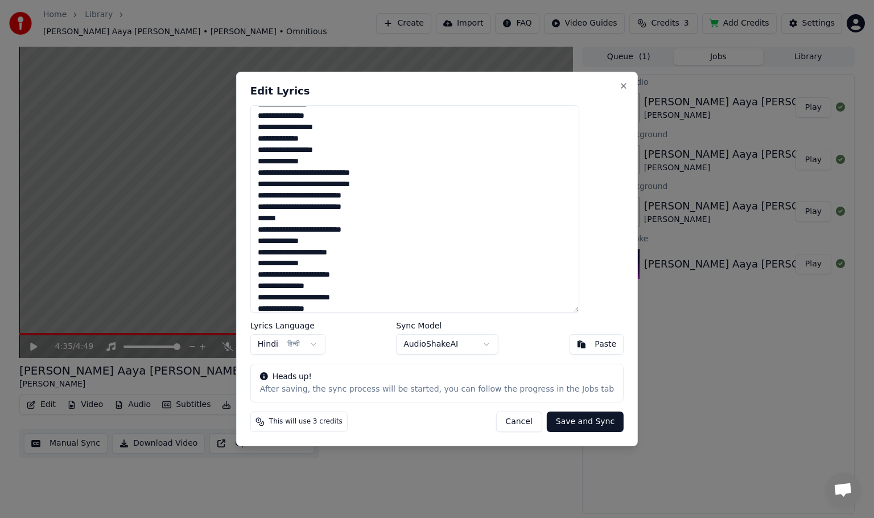
scroll to position [285, 0]
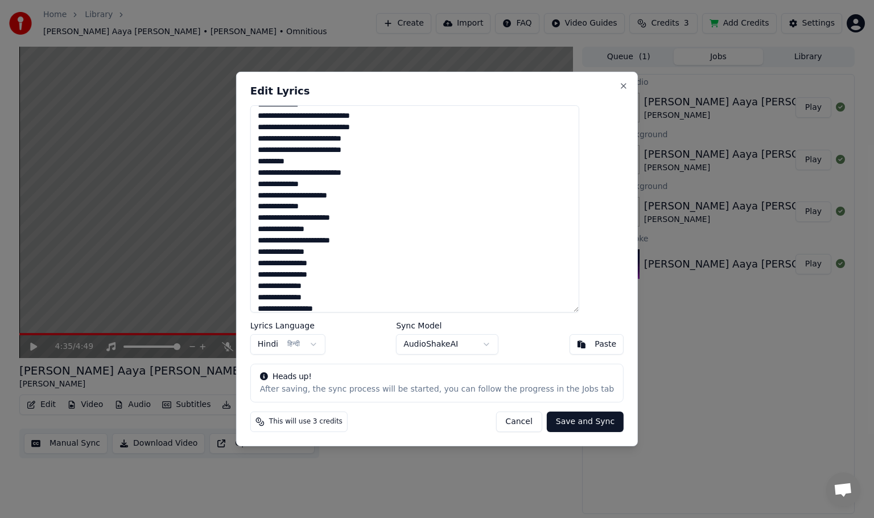
click at [306, 160] on textarea at bounding box center [414, 208] width 329 height 207
drag, startPoint x: 304, startPoint y: 162, endPoint x: 280, endPoint y: 162, distance: 24.5
click at [280, 162] on textarea at bounding box center [414, 208] width 329 height 207
click at [318, 173] on textarea at bounding box center [414, 208] width 329 height 207
type textarea "**********"
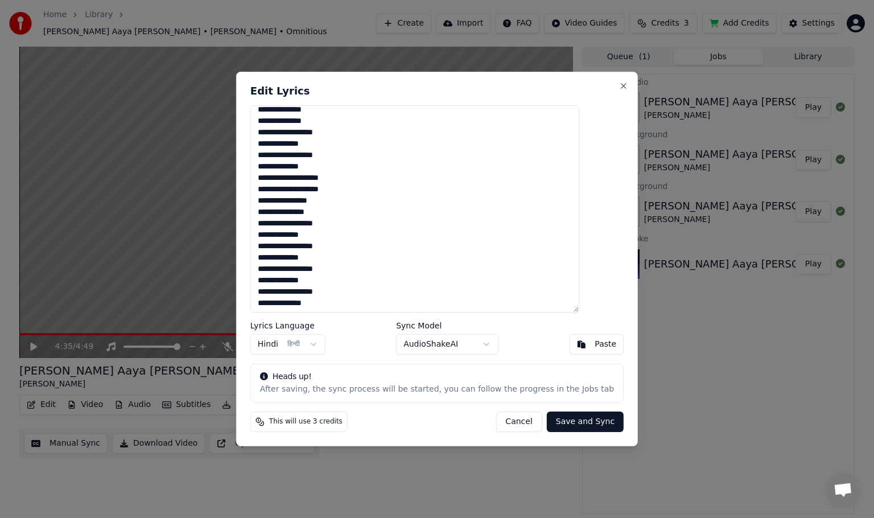
scroll to position [462, 0]
click at [568, 421] on button "Save and Sync" at bounding box center [585, 421] width 77 height 20
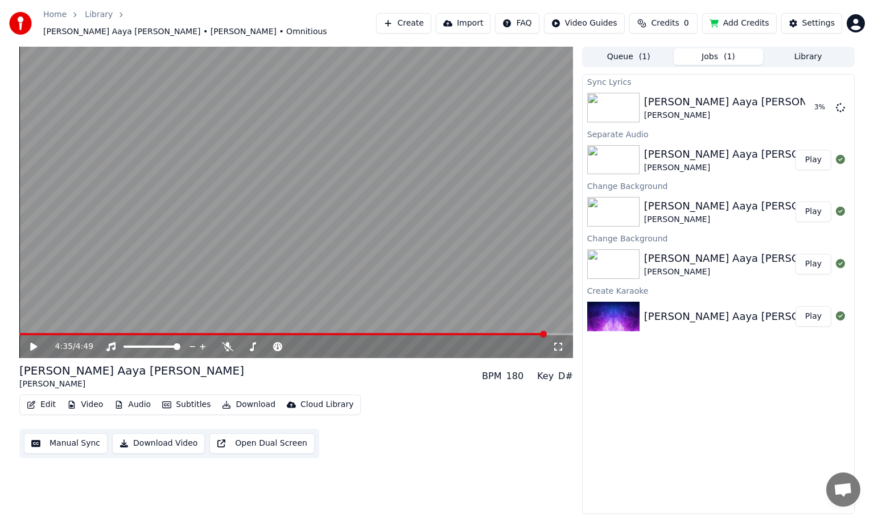
click at [34, 343] on icon at bounding box center [33, 347] width 7 height 8
click at [228, 342] on icon at bounding box center [227, 346] width 11 height 9
click at [228, 342] on icon at bounding box center [227, 346] width 6 height 9
click at [47, 326] on video at bounding box center [296, 202] width 554 height 311
click at [43, 333] on span at bounding box center [31, 334] width 25 height 2
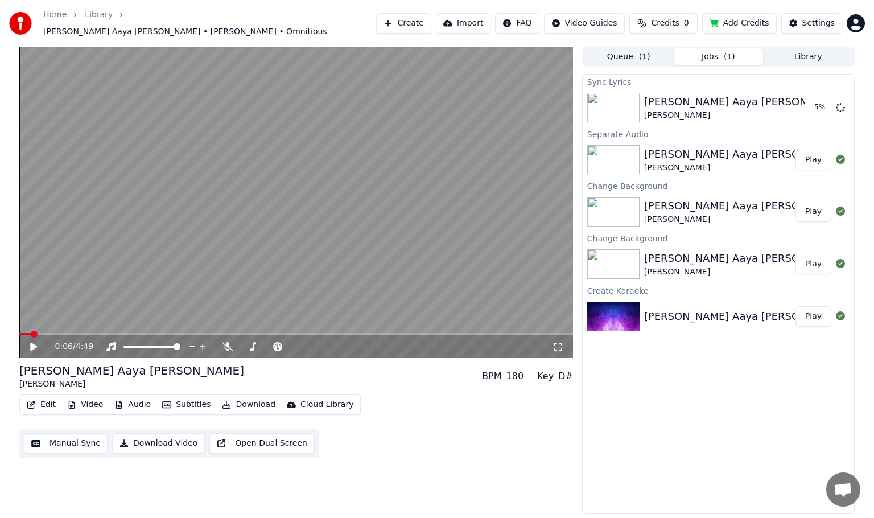
click at [31, 333] on span at bounding box center [24, 334] width 11 height 2
click at [36, 343] on icon at bounding box center [33, 347] width 7 height 8
click at [86, 333] on span at bounding box center [296, 334] width 554 height 2
click at [109, 333] on span at bounding box center [296, 334] width 554 height 2
click at [123, 333] on span at bounding box center [296, 334] width 554 height 2
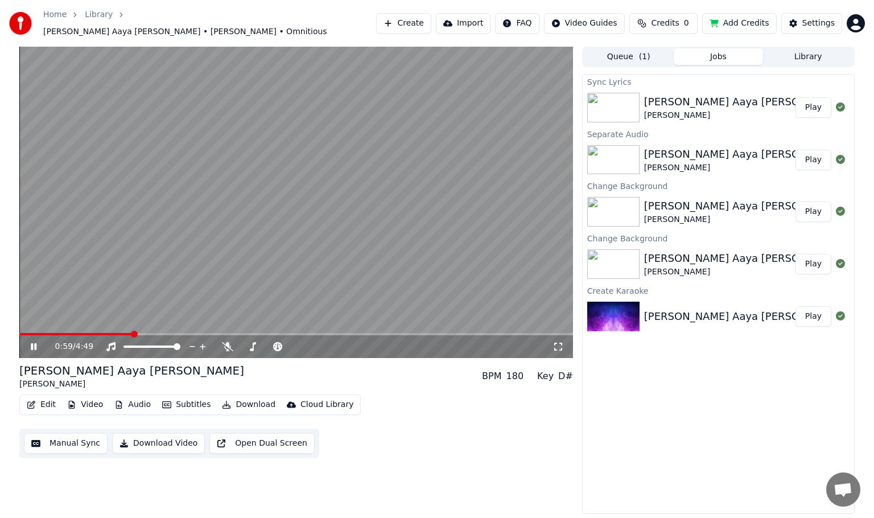
click at [36, 343] on icon at bounding box center [34, 346] width 6 height 7
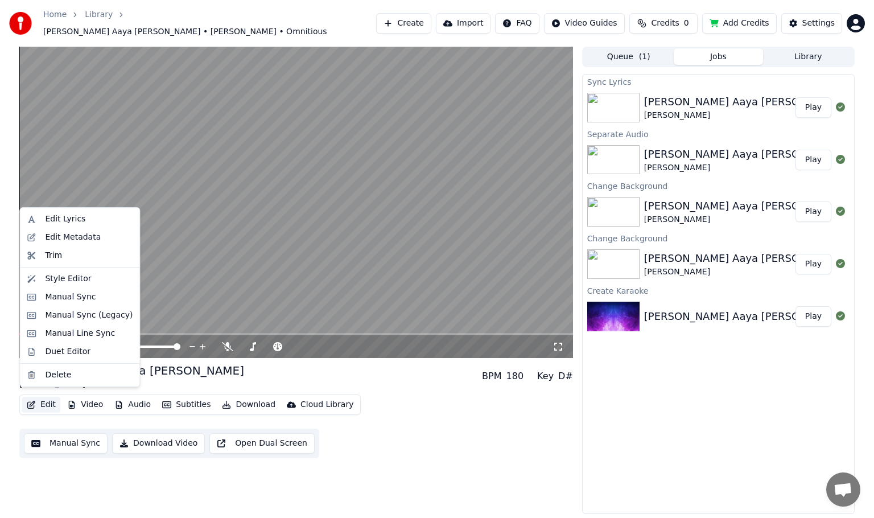
click at [49, 399] on button "Edit" at bounding box center [41, 405] width 38 height 16
click at [97, 239] on div "Edit Metadata" at bounding box center [89, 237] width 88 height 11
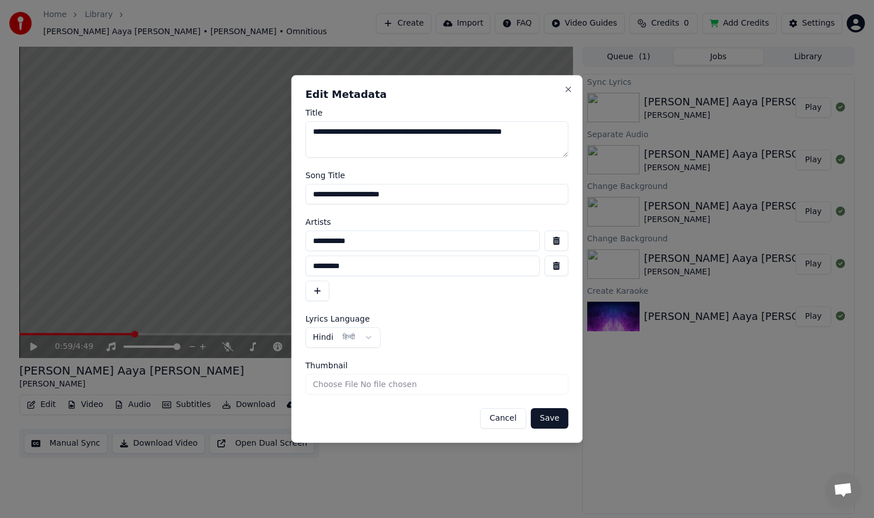
click at [512, 419] on button "Cancel" at bounding box center [503, 418] width 46 height 20
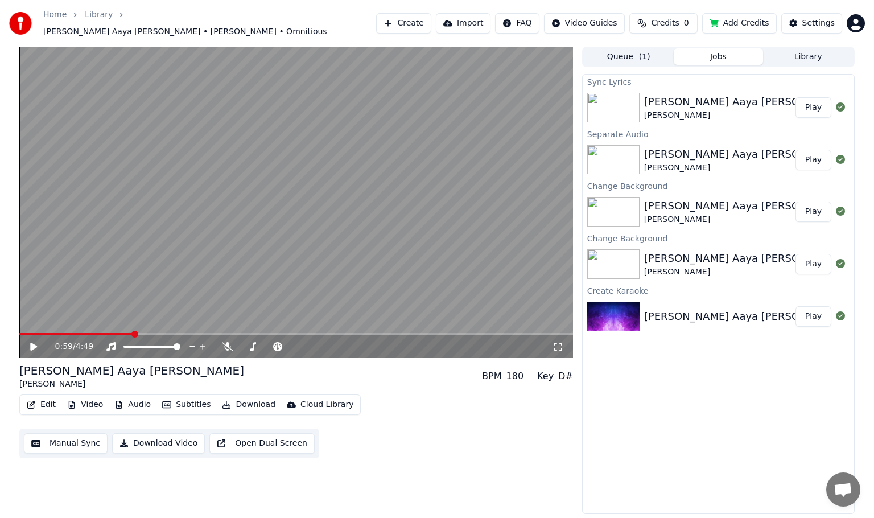
click at [82, 441] on button "Manual Sync" at bounding box center [66, 443] width 84 height 20
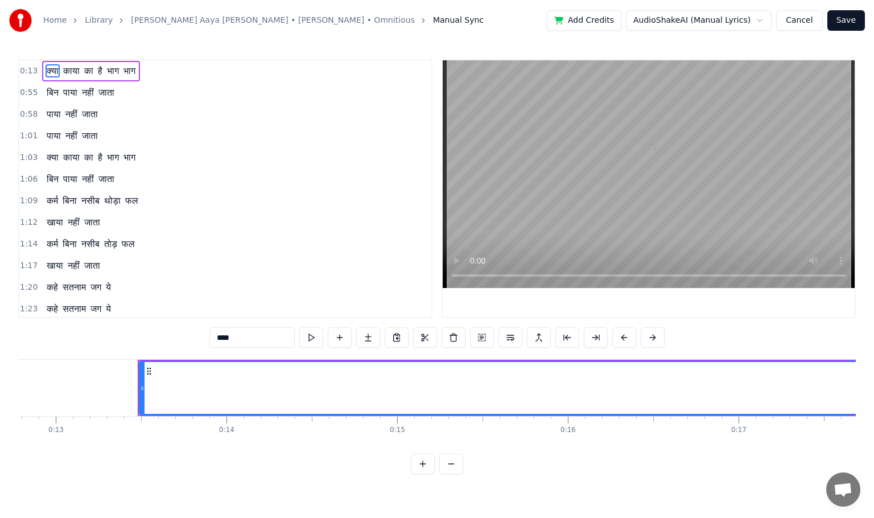
scroll to position [0, 2244]
click at [802, 20] on button "Cancel" at bounding box center [799, 20] width 46 height 20
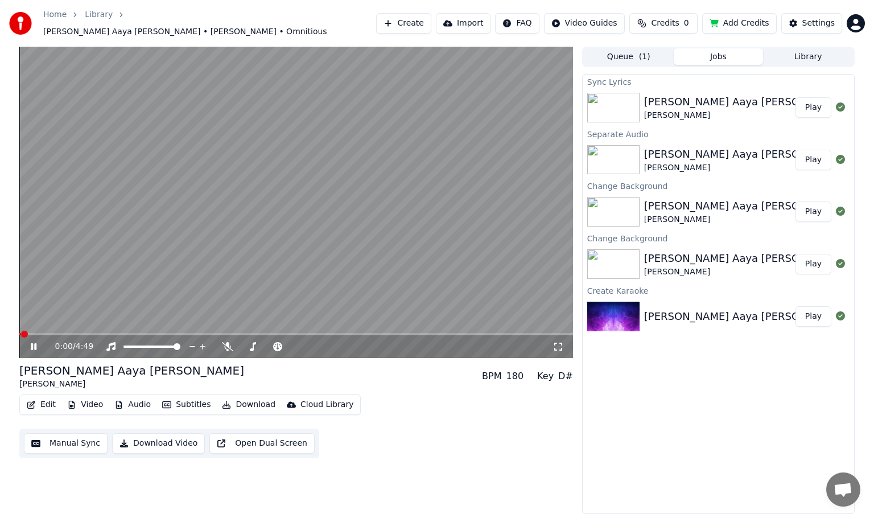
click at [42, 402] on button "Edit" at bounding box center [41, 405] width 38 height 16
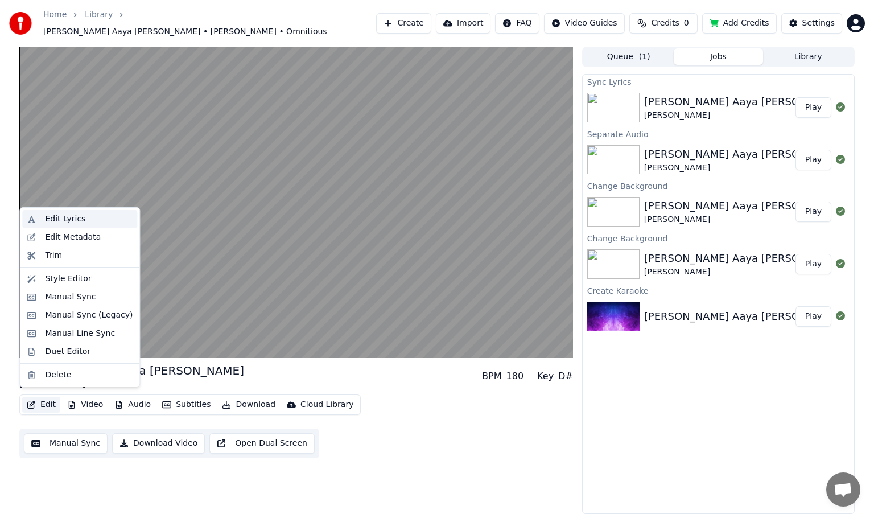
click at [65, 222] on div "Edit Lyrics" at bounding box center [65, 218] width 40 height 11
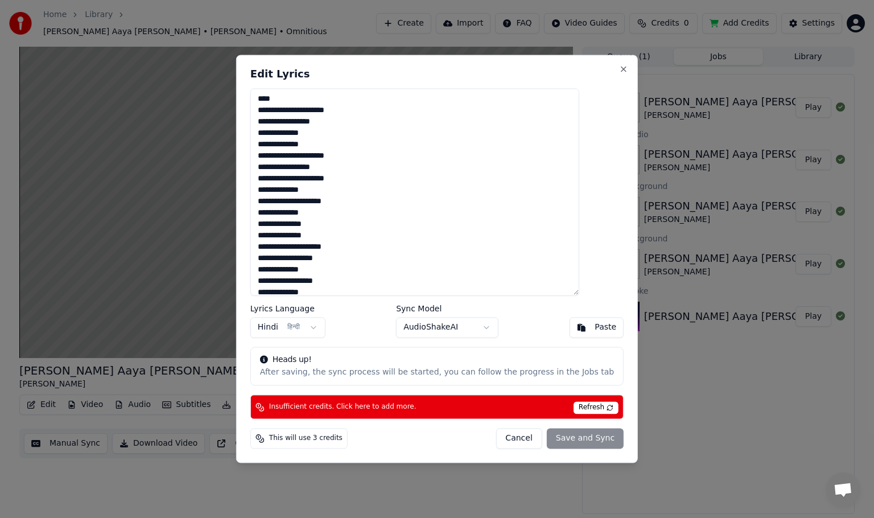
click at [284, 101] on textarea at bounding box center [414, 191] width 329 height 207
click at [291, 100] on textarea at bounding box center [414, 191] width 329 height 207
click at [296, 100] on textarea at bounding box center [414, 191] width 329 height 207
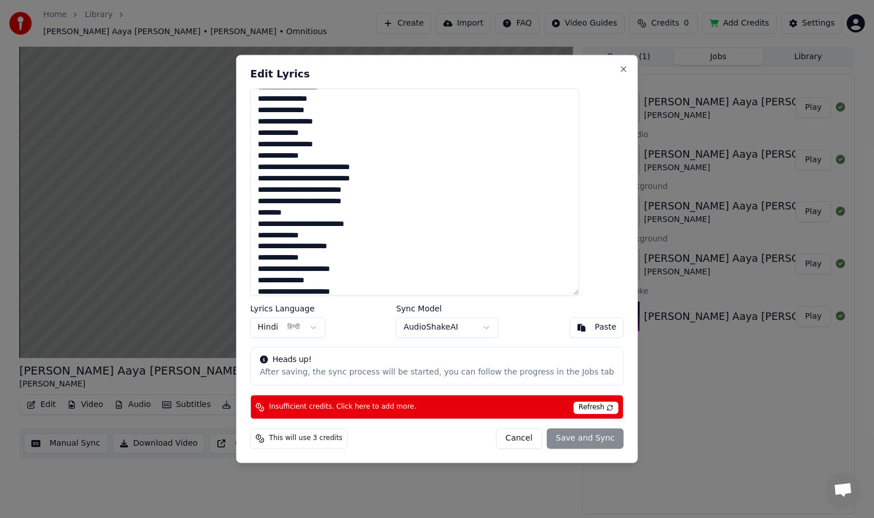
click at [333, 158] on textarea at bounding box center [414, 191] width 329 height 207
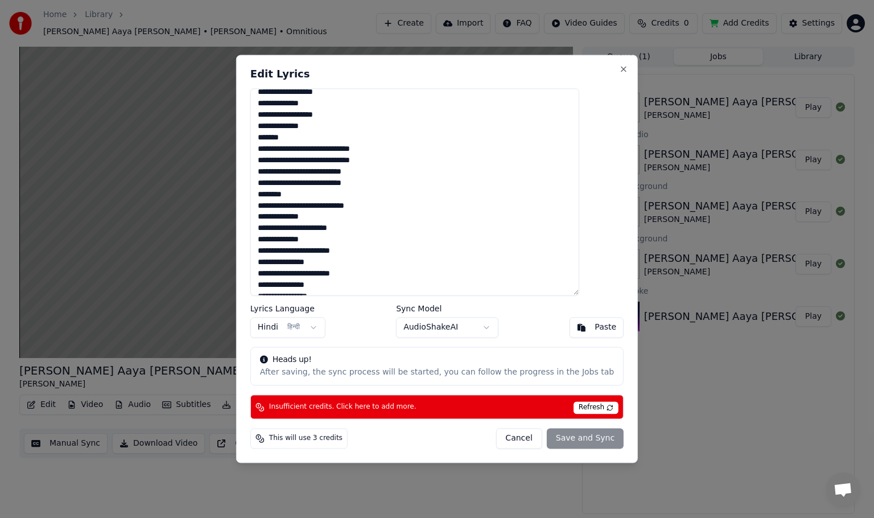
scroll to position [200, 0]
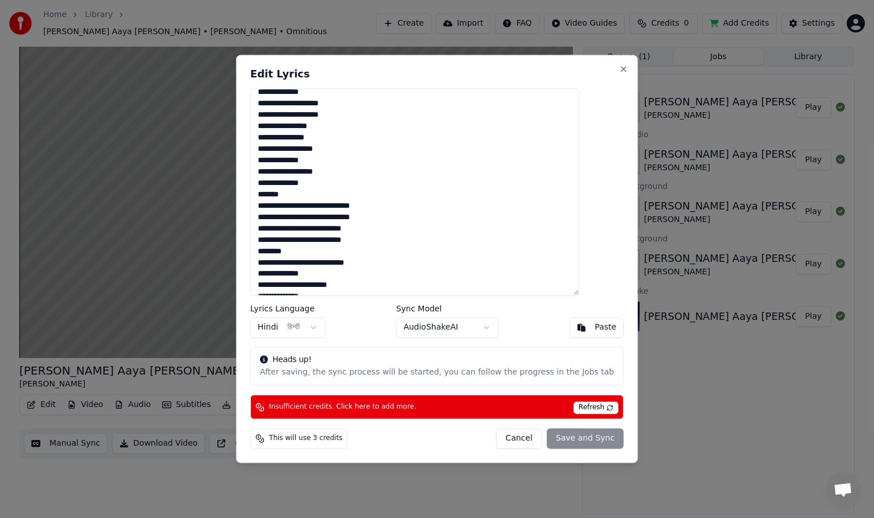
drag, startPoint x: 306, startPoint y: 252, endPoint x: 278, endPoint y: 252, distance: 28.5
click at [278, 252] on textarea at bounding box center [414, 191] width 329 height 207
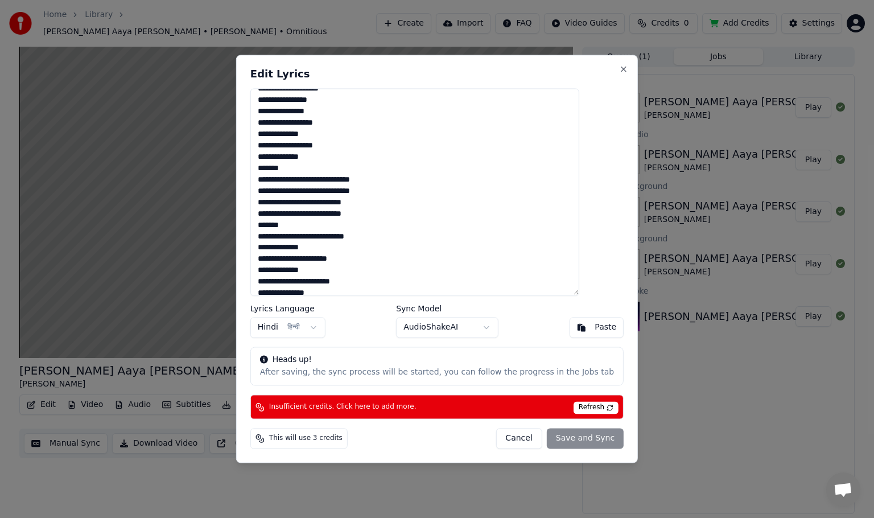
scroll to position [228, 0]
drag, startPoint x: 306, startPoint y: 223, endPoint x: 281, endPoint y: 222, distance: 25.1
click at [281, 222] on textarea at bounding box center [414, 191] width 329 height 207
click at [510, 442] on button "Cancel" at bounding box center [519, 439] width 46 height 20
type textarea "**********"
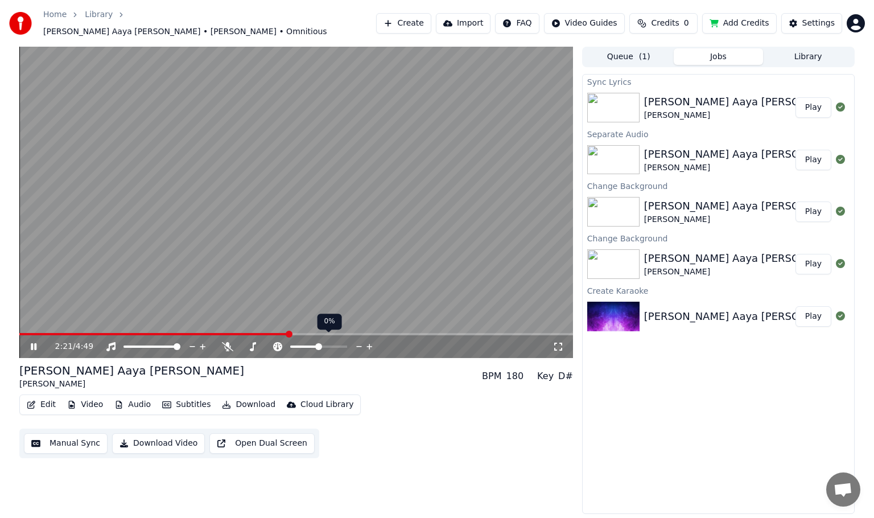
click at [289, 333] on span at bounding box center [296, 334] width 554 height 2
click at [304, 327] on video at bounding box center [296, 202] width 554 height 311
click at [304, 333] on span at bounding box center [296, 334] width 554 height 2
click at [36, 343] on icon at bounding box center [33, 347] width 7 height 8
click at [341, 333] on span at bounding box center [296, 334] width 554 height 2
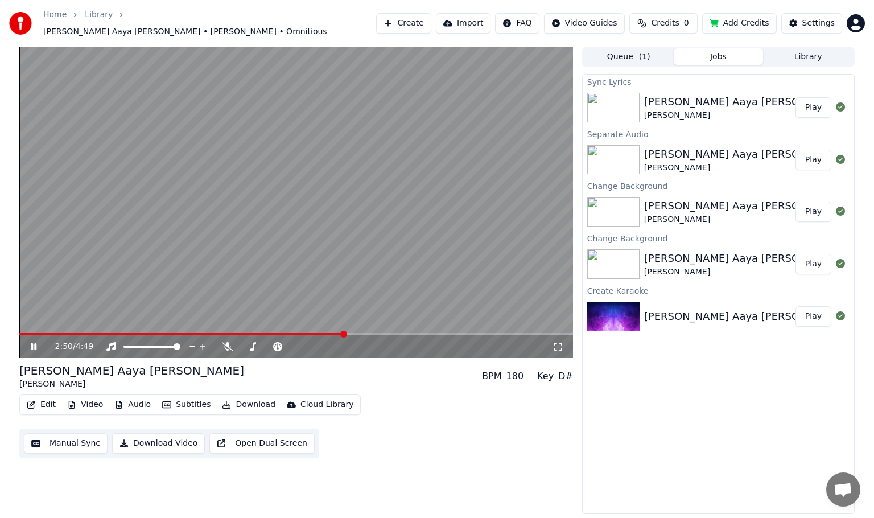
click at [344, 333] on span at bounding box center [181, 334] width 325 height 2
click at [332, 333] on span at bounding box center [176, 334] width 314 height 2
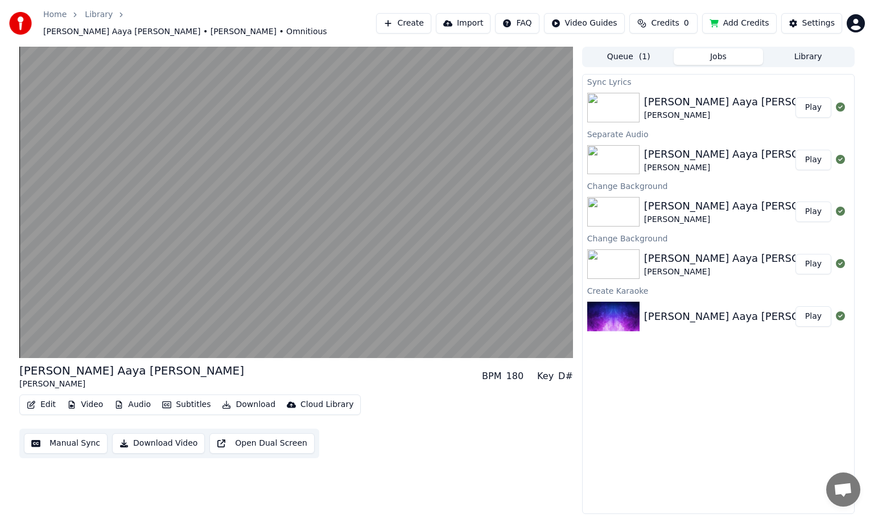
click at [74, 440] on button "Manual Sync" at bounding box center [66, 443] width 84 height 20
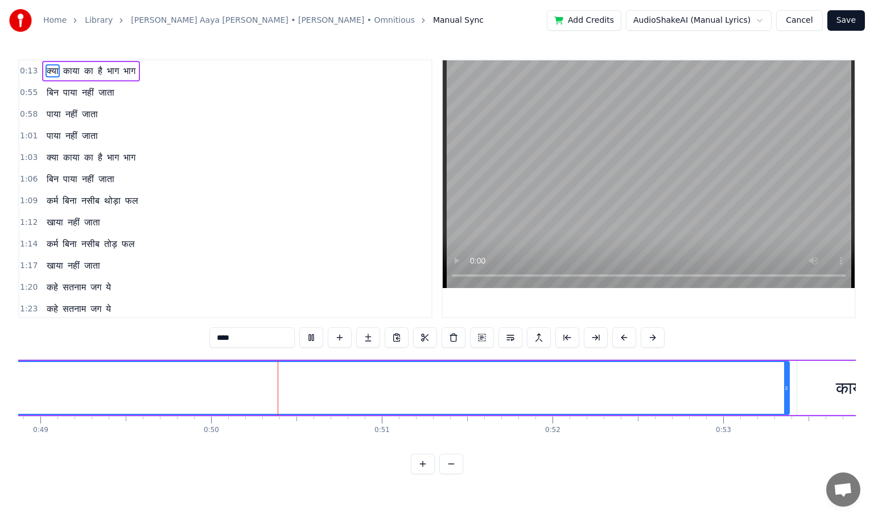
scroll to position [0, 8456]
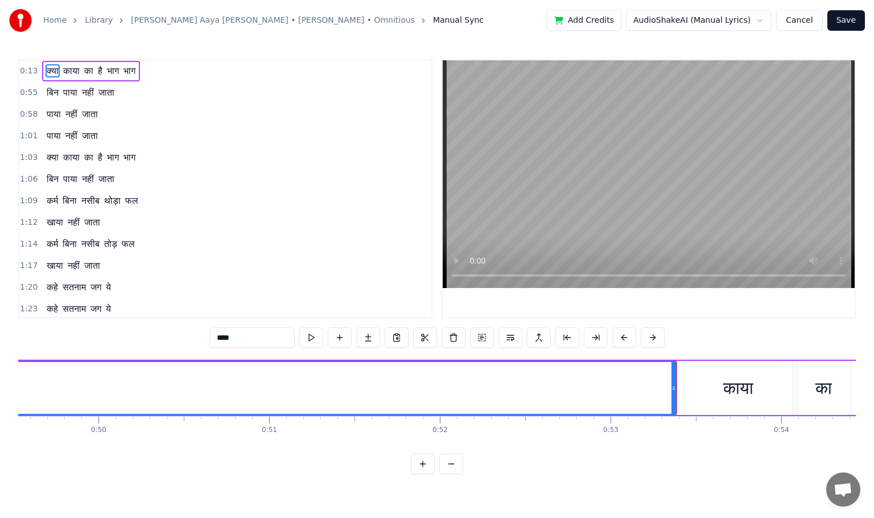
click at [723, 398] on div "काया" at bounding box center [738, 388] width 30 height 26
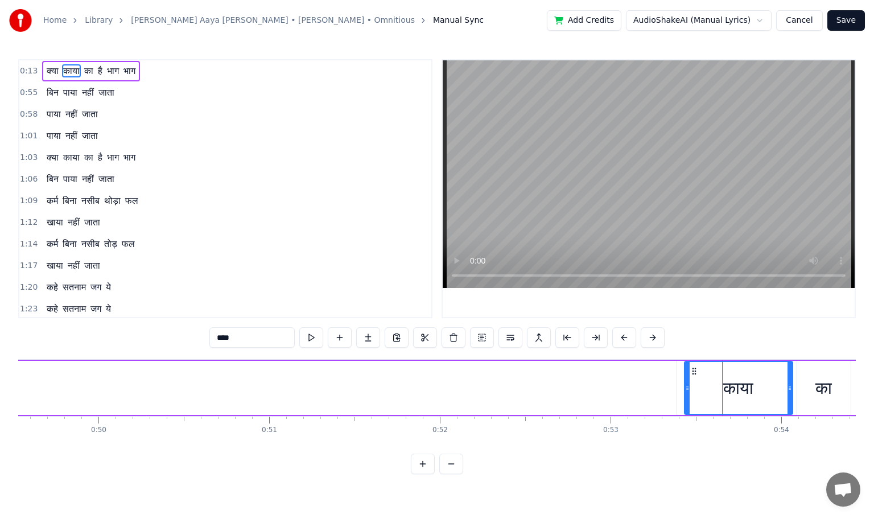
type input "****"
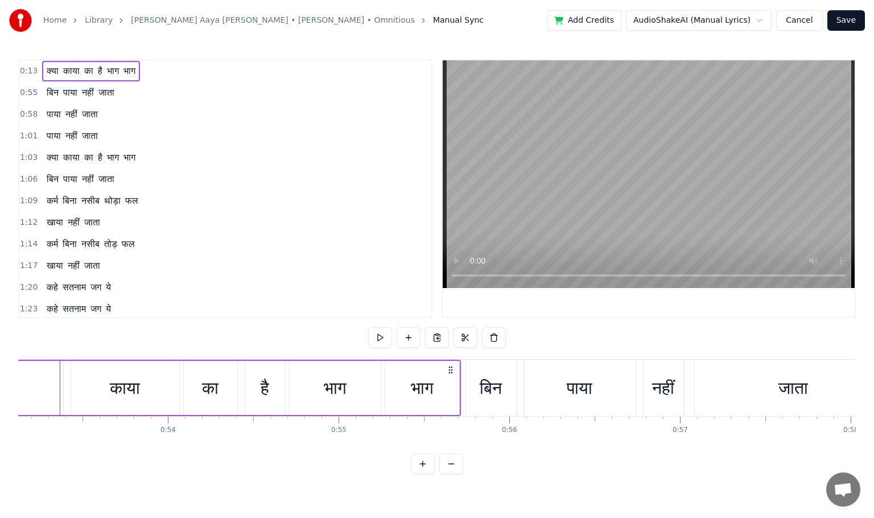
scroll to position [0, 9015]
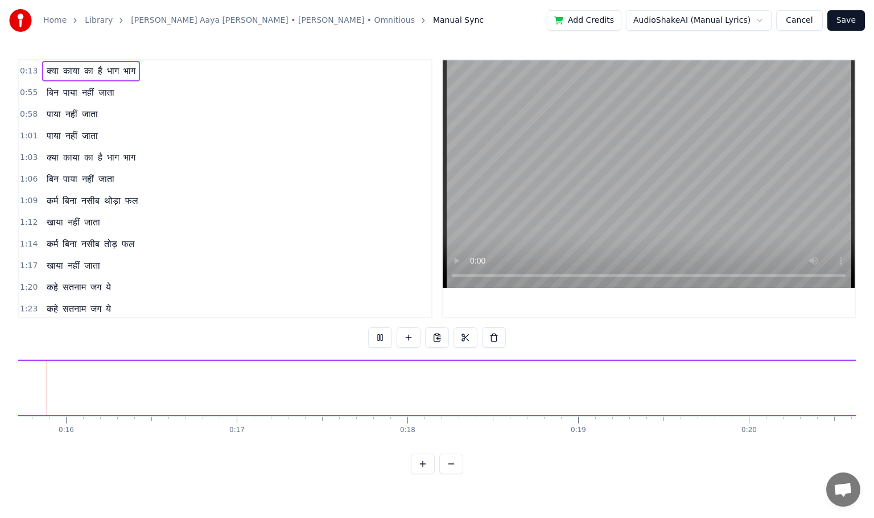
scroll to position [0, 2654]
click at [800, 26] on button "Cancel" at bounding box center [799, 20] width 46 height 20
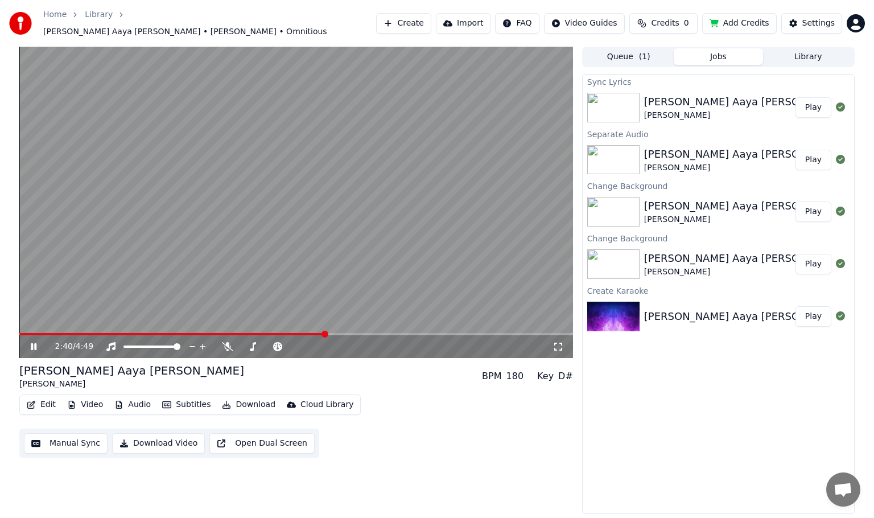
click at [326, 333] on span at bounding box center [296, 334] width 554 height 2
click at [374, 327] on video at bounding box center [296, 202] width 554 height 311
click at [375, 333] on span at bounding box center [296, 334] width 554 height 2
click at [228, 342] on icon at bounding box center [227, 346] width 11 height 9
click at [227, 342] on icon at bounding box center [227, 346] width 6 height 9
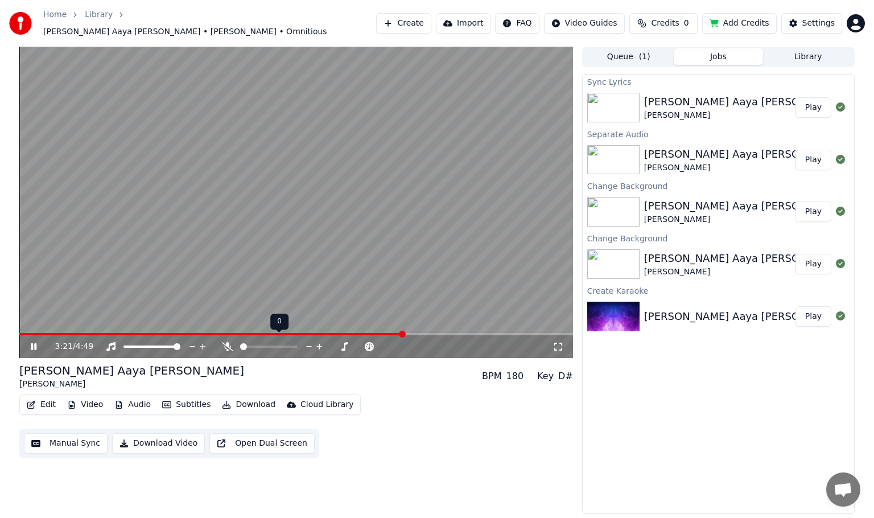
click at [228, 342] on icon at bounding box center [227, 346] width 11 height 9
click at [226, 342] on icon at bounding box center [227, 346] width 6 height 9
click at [352, 327] on video at bounding box center [296, 202] width 554 height 311
click at [351, 333] on span at bounding box center [185, 334] width 333 height 2
click at [227, 344] on icon at bounding box center [227, 346] width 11 height 9
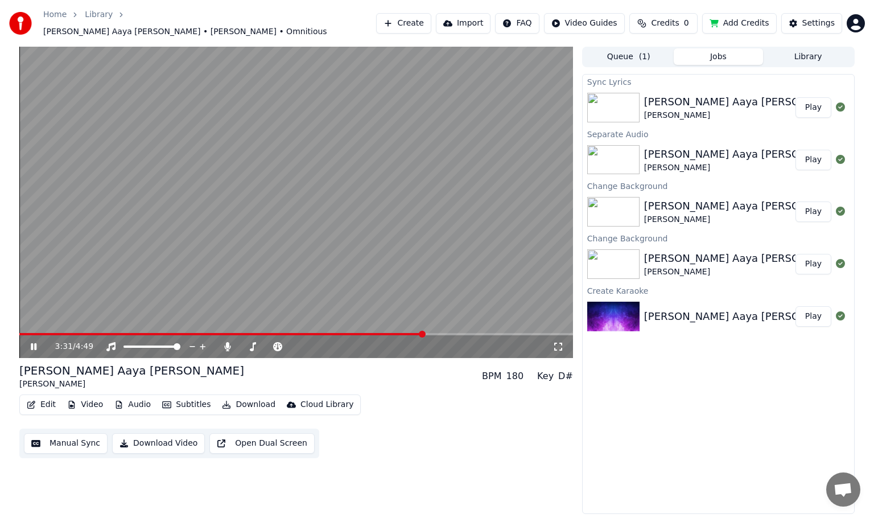
click at [36, 343] on icon at bounding box center [34, 346] width 6 height 7
click at [48, 399] on button "Edit" at bounding box center [41, 405] width 38 height 16
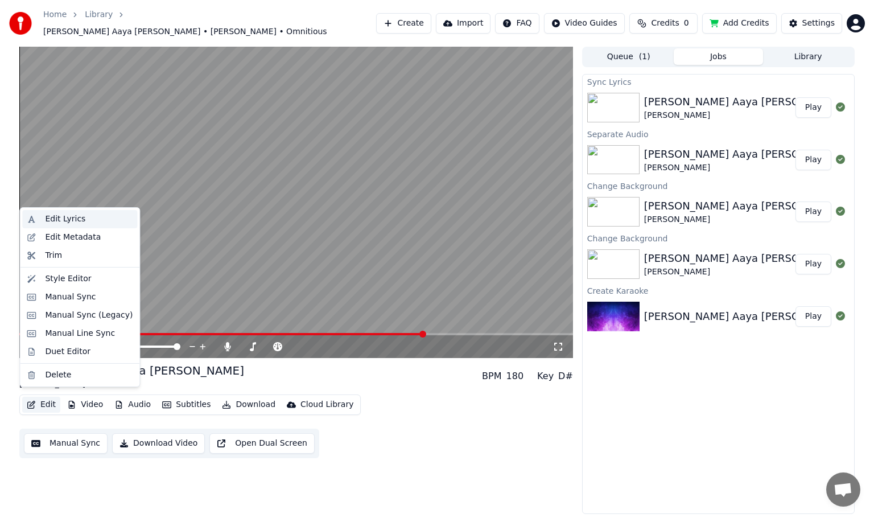
click at [75, 223] on div "Edit Lyrics" at bounding box center [65, 218] width 40 height 11
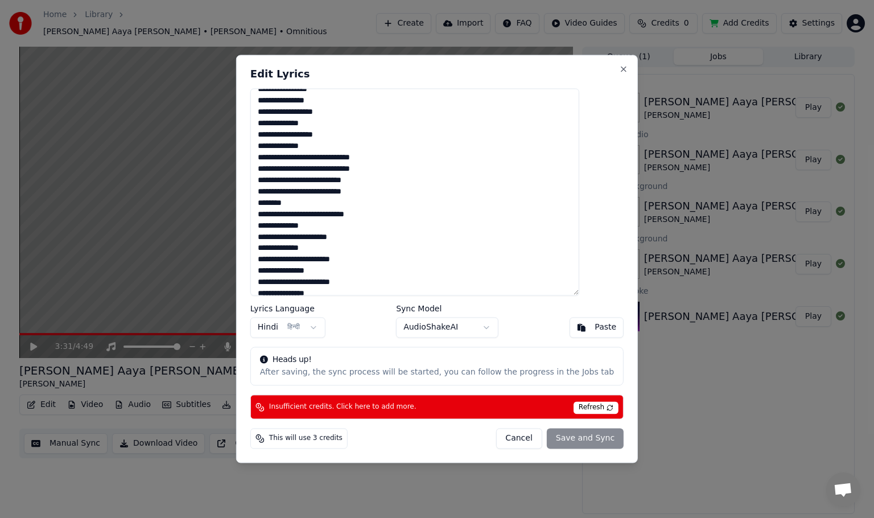
scroll to position [228, 0]
drag, startPoint x: 305, startPoint y: 203, endPoint x: 281, endPoint y: 203, distance: 23.9
click at [281, 203] on textarea at bounding box center [414, 191] width 329 height 207
click at [315, 213] on textarea at bounding box center [414, 191] width 329 height 207
click at [553, 436] on div "Cancel Save and Sync" at bounding box center [560, 439] width 128 height 20
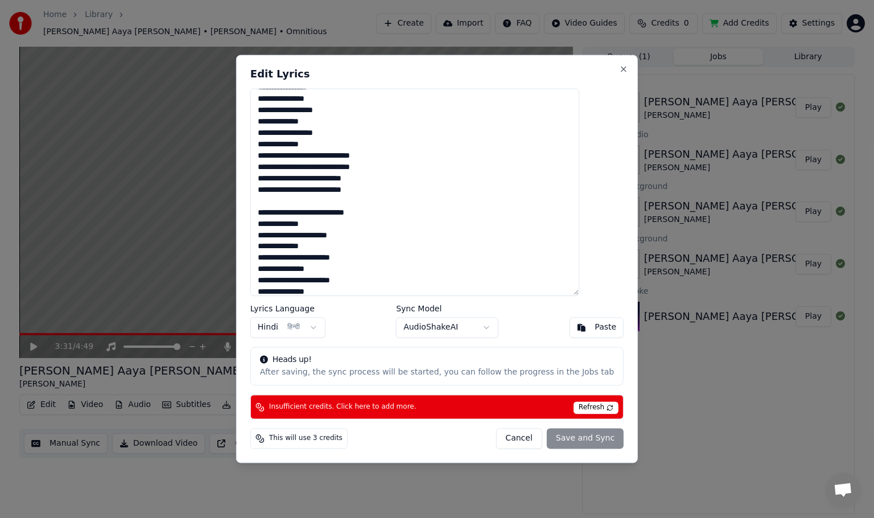
click at [387, 407] on span "Insufficient credits. Click here to add more." at bounding box center [342, 406] width 147 height 9
click at [619, 68] on button "Close" at bounding box center [623, 68] width 9 height 9
type textarea "**********"
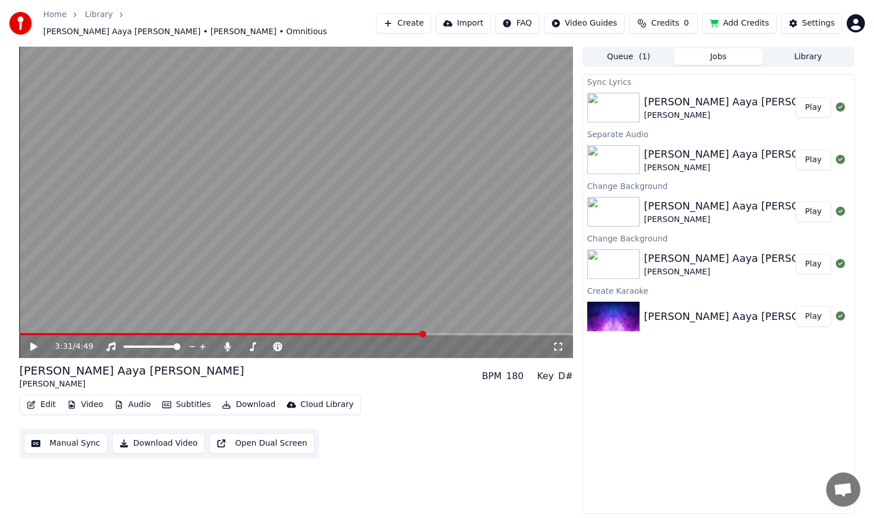
click at [372, 326] on video at bounding box center [296, 202] width 554 height 311
click at [372, 333] on span at bounding box center [222, 334] width 407 height 2
click at [371, 333] on span at bounding box center [195, 334] width 352 height 2
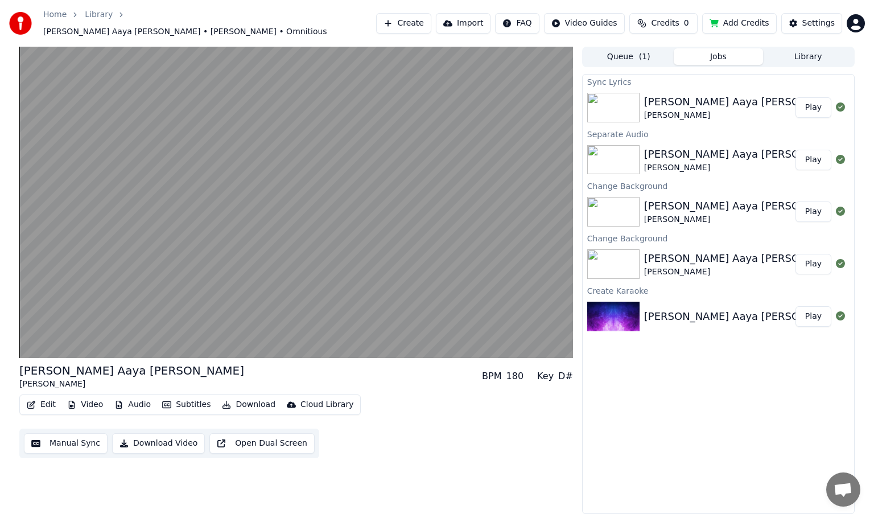
click at [315, 403] on div "Cloud Library" at bounding box center [326, 404] width 53 height 11
click at [452, 423] on div "Edit Video Audio Subtitles Download Cloud Library Manual Sync Download Video Op…" at bounding box center [296, 426] width 554 height 64
click at [47, 399] on button "Edit" at bounding box center [41, 405] width 38 height 16
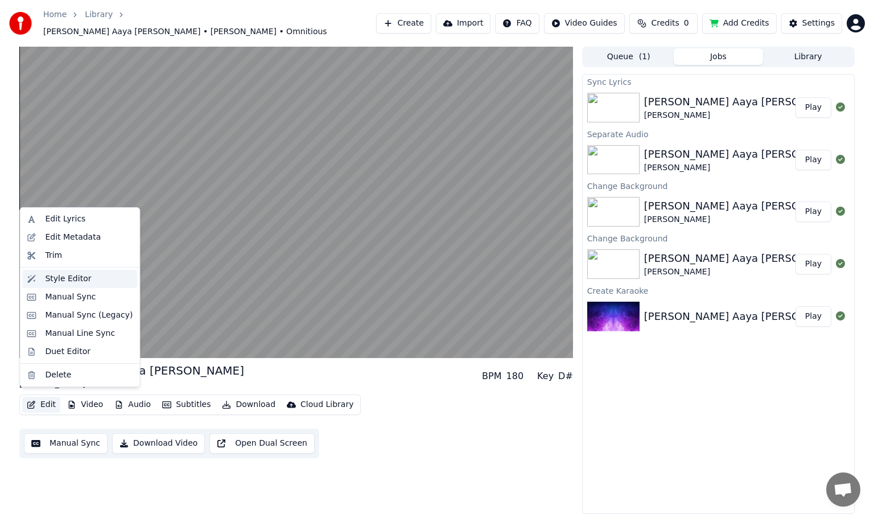
click at [93, 282] on div "Style Editor" at bounding box center [89, 278] width 88 height 11
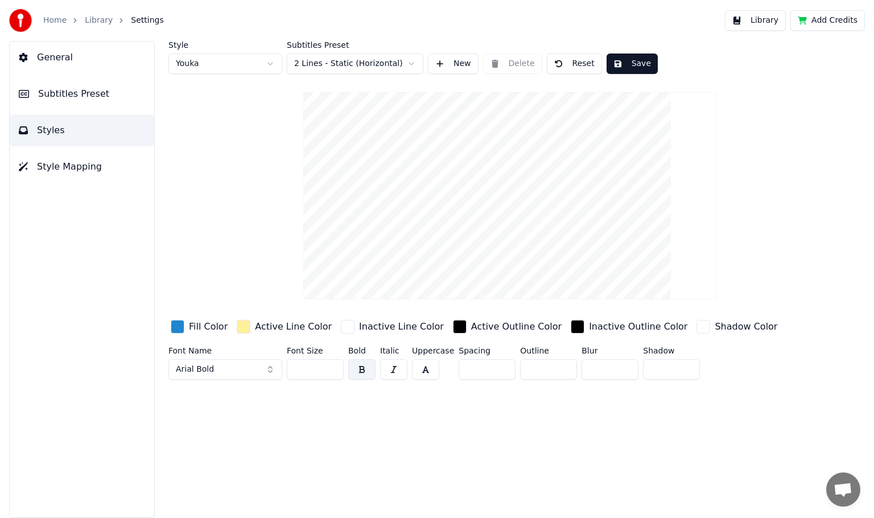
click at [310, 371] on input "**" at bounding box center [315, 369] width 57 height 20
click at [332, 367] on input "**" at bounding box center [315, 369] width 57 height 20
click at [332, 366] on input "**" at bounding box center [315, 369] width 57 height 20
click at [332, 366] on input "***" at bounding box center [315, 369] width 57 height 20
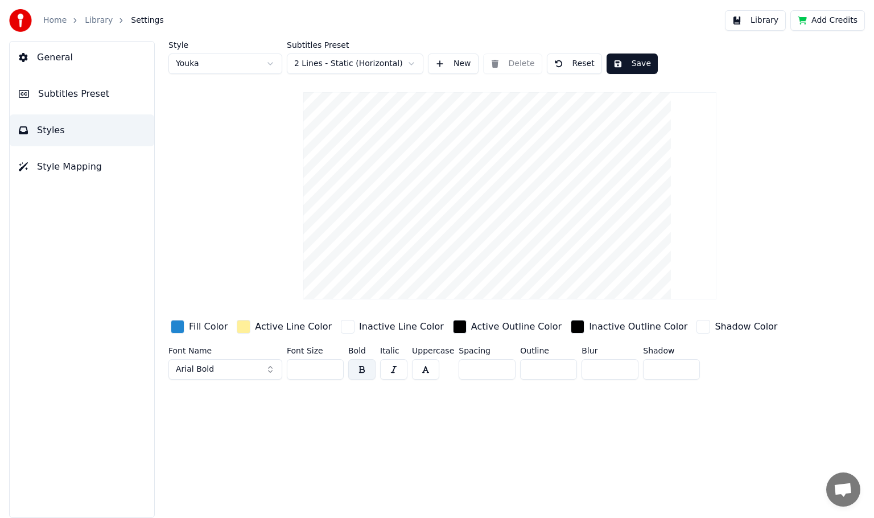
click at [332, 366] on input "***" at bounding box center [315, 369] width 57 height 20
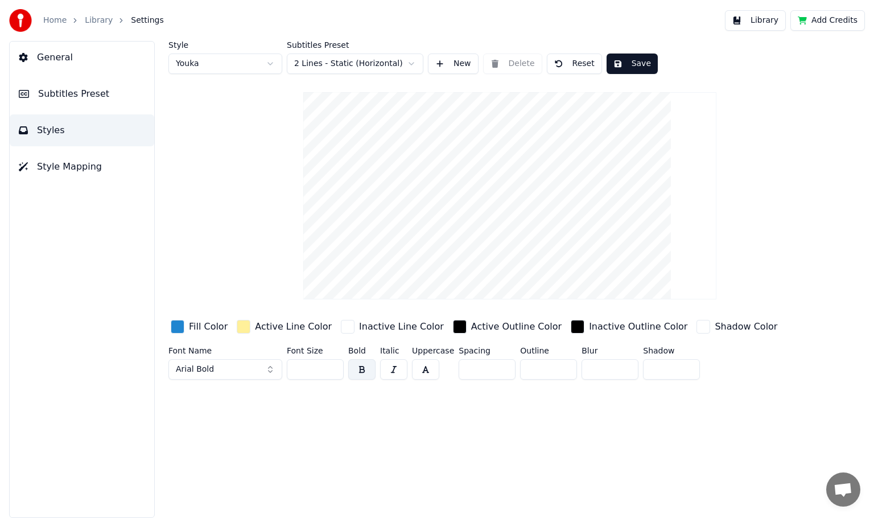
click at [332, 366] on input "***" at bounding box center [315, 369] width 57 height 20
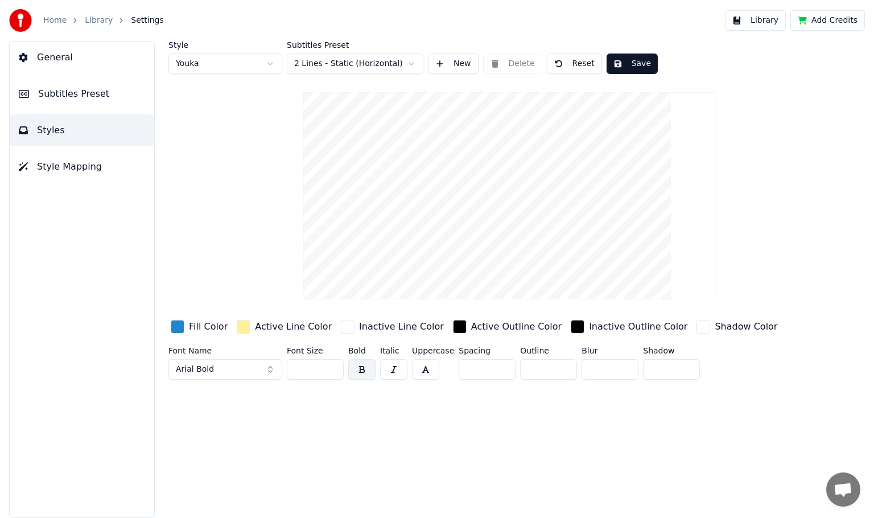
click at [332, 366] on input "***" at bounding box center [315, 369] width 57 height 20
click at [333, 365] on input "***" at bounding box center [315, 369] width 57 height 20
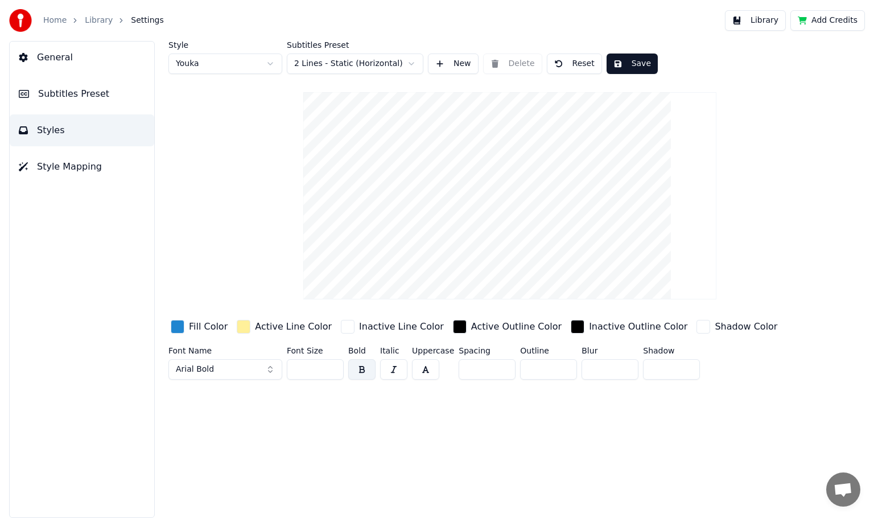
click at [333, 365] on input "***" at bounding box center [315, 369] width 57 height 20
click at [333, 371] on input "***" at bounding box center [315, 369] width 57 height 20
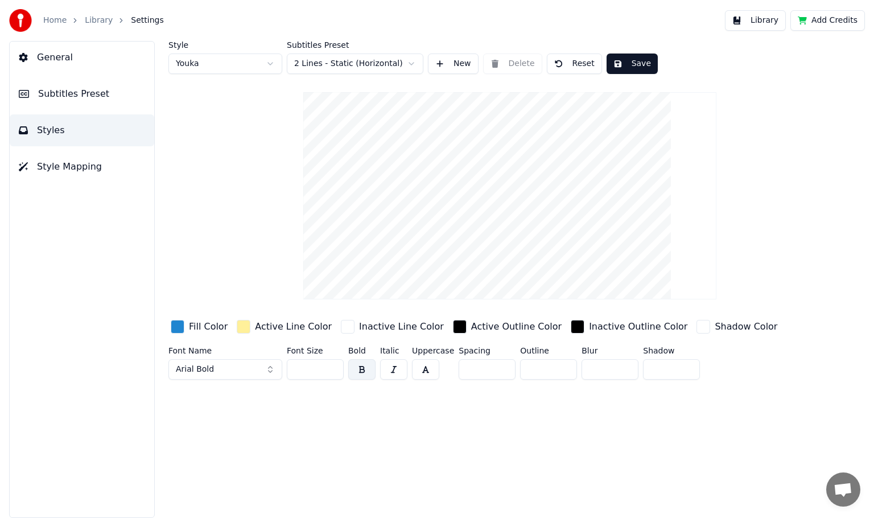
click at [333, 371] on input "***" at bounding box center [315, 369] width 57 height 20
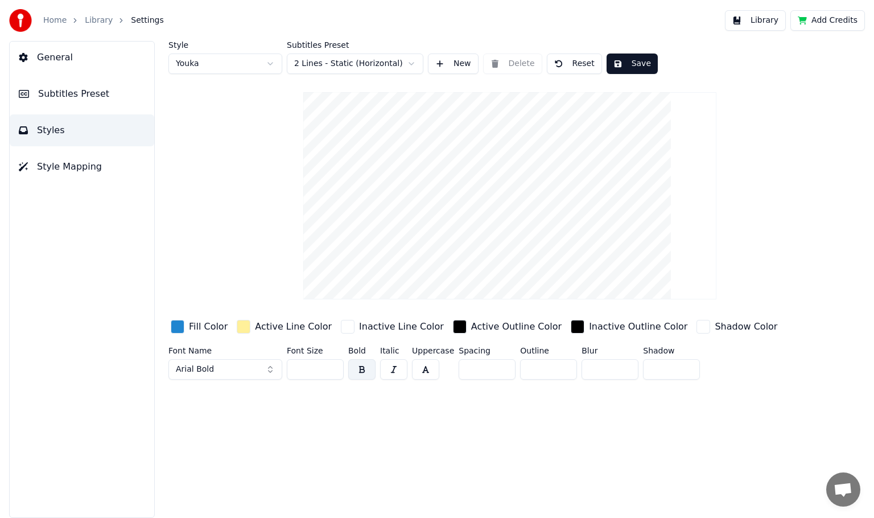
click at [333, 371] on input "***" at bounding box center [315, 369] width 57 height 20
type input "***"
click at [333, 371] on input "***" at bounding box center [315, 369] width 57 height 20
click at [635, 64] on button "Save" at bounding box center [632, 63] width 51 height 20
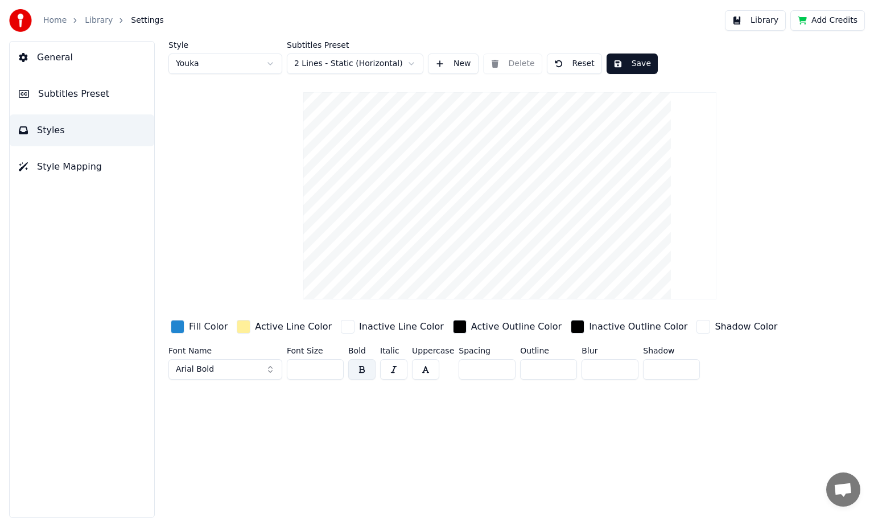
click at [269, 371] on button "Arial Bold" at bounding box center [225, 369] width 114 height 20
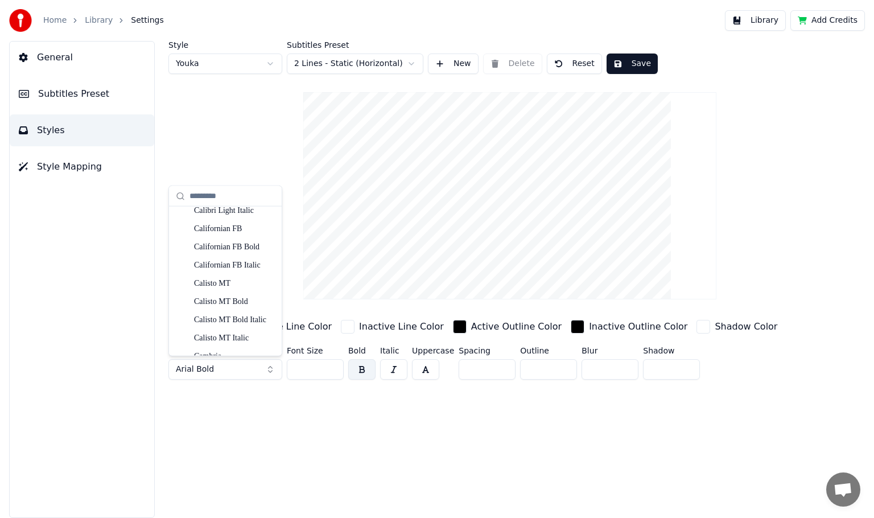
scroll to position [1117, 0]
click at [310, 251] on div "Style Youka Subtitles Preset 2 Lines - Static (Horizontal) New Delete Reset Sav…" at bounding box center [509, 212] width 683 height 343
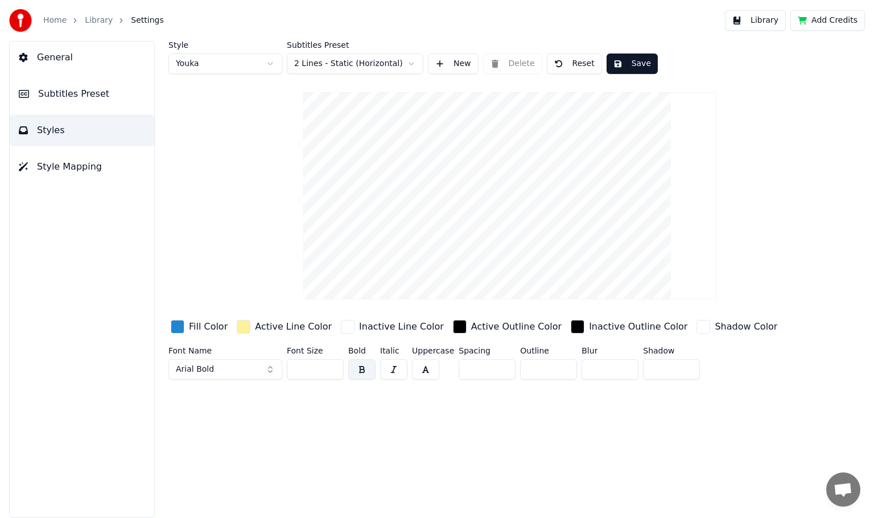
click at [638, 333] on div "Inactive Outline Color" at bounding box center [638, 327] width 98 height 14
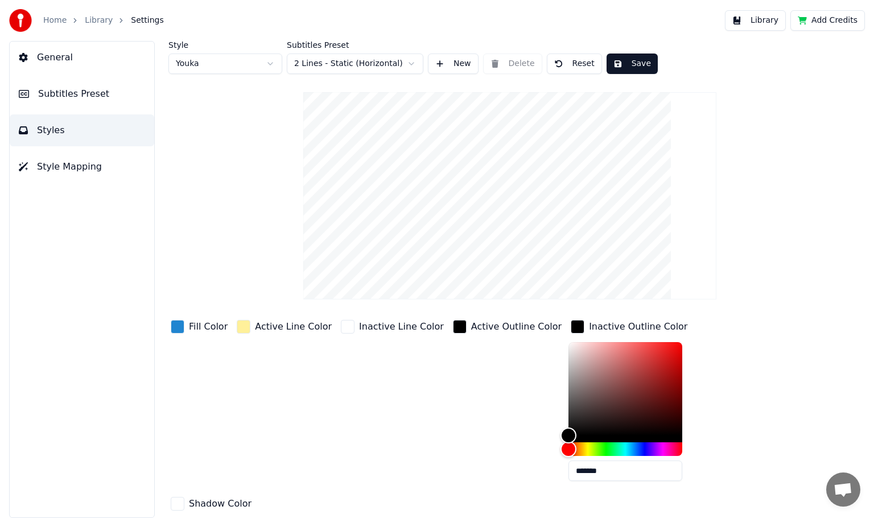
click at [254, 495] on div "Shadow Color" at bounding box center [210, 505] width 85 height 20
click at [455, 383] on div "Active Outline Color" at bounding box center [507, 404] width 113 height 172
click at [254, 495] on div "Shadow Color" at bounding box center [210, 505] width 85 height 20
click at [500, 82] on div "Style Youka Subtitles Preset 2 Lines - Static (Horizontal) New Delete Reset Sav…" at bounding box center [509, 301] width 683 height 520
drag, startPoint x: 243, startPoint y: 353, endPoint x: 250, endPoint y: 353, distance: 7.4
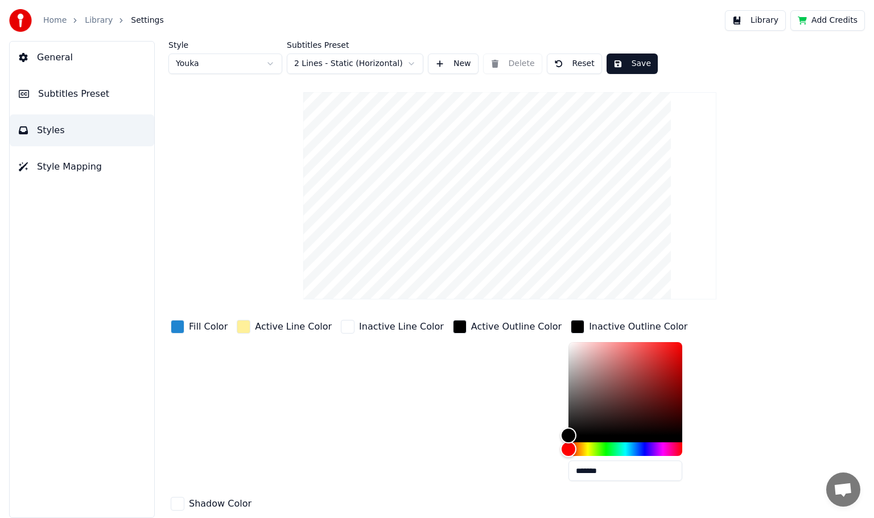
click at [244, 353] on div "Active Line Color" at bounding box center [284, 404] width 100 height 172
click at [225, 332] on div "Fill Color" at bounding box center [198, 327] width 61 height 18
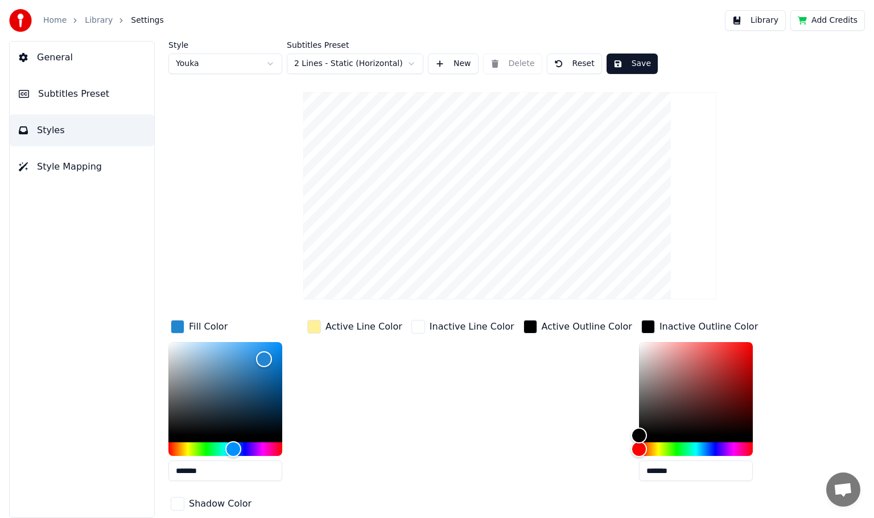
click at [225, 332] on div "Fill Color" at bounding box center [198, 327] width 61 height 18
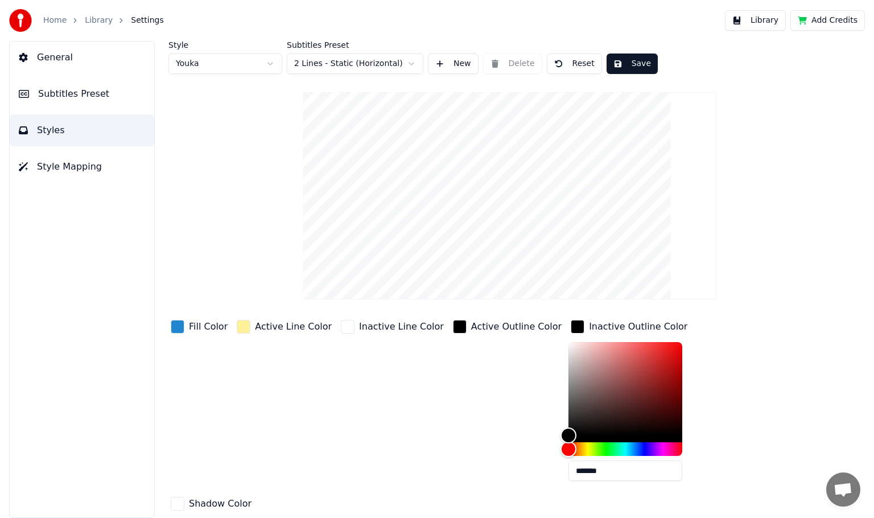
click at [261, 352] on div "Active Line Color" at bounding box center [284, 404] width 100 height 172
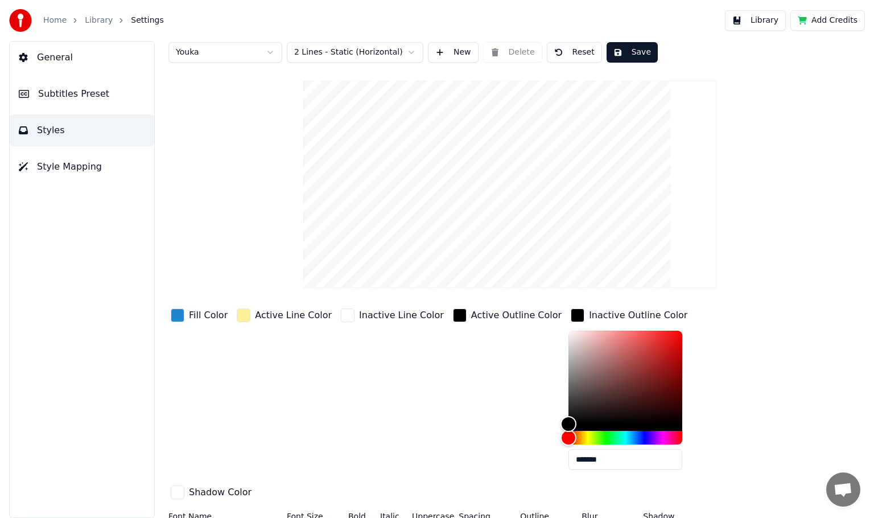
scroll to position [18, 0]
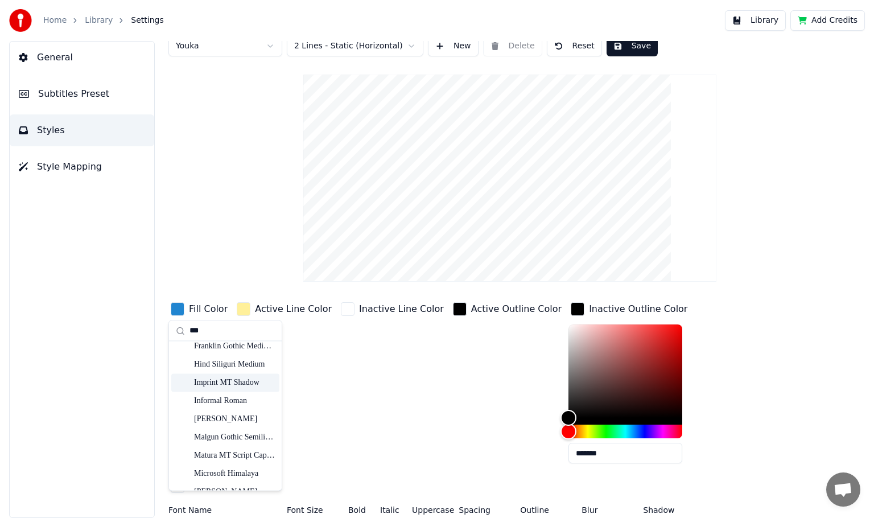
scroll to position [150, 0]
type input "***"
click at [355, 383] on div "Inactive Line Color" at bounding box center [393, 386] width 108 height 172
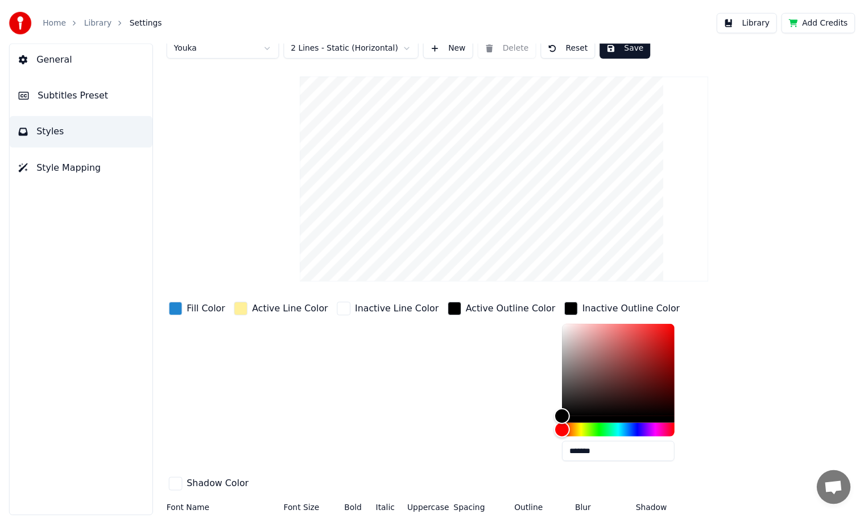
scroll to position [0, 0]
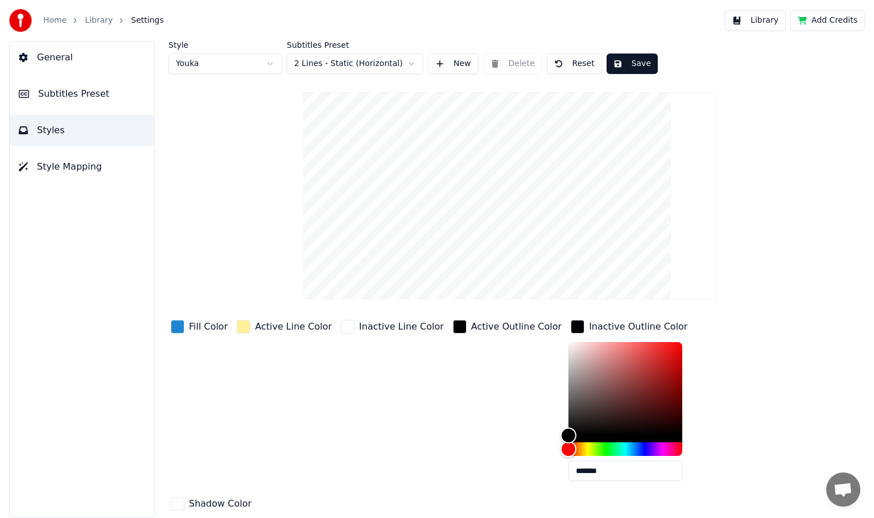
click at [254, 495] on div "Shadow Color" at bounding box center [210, 505] width 85 height 20
click at [756, 353] on div "Fill Color Active Line Color Inactive Line Color Active Outline Color Inactive …" at bounding box center [474, 416] width 612 height 197
click at [82, 170] on span "Style Mapping" at bounding box center [69, 167] width 65 height 14
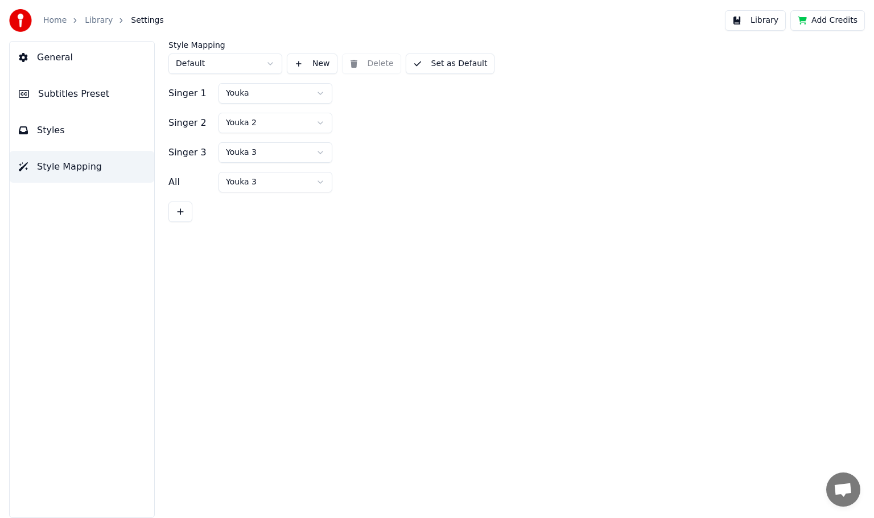
click at [75, 131] on button "Styles" at bounding box center [82, 130] width 145 height 32
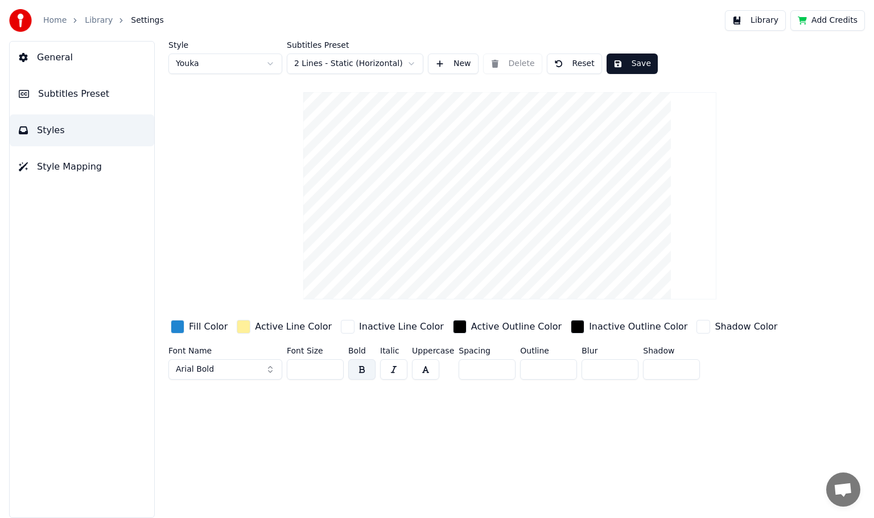
click at [80, 98] on span "Subtitles Preset" at bounding box center [73, 94] width 71 height 14
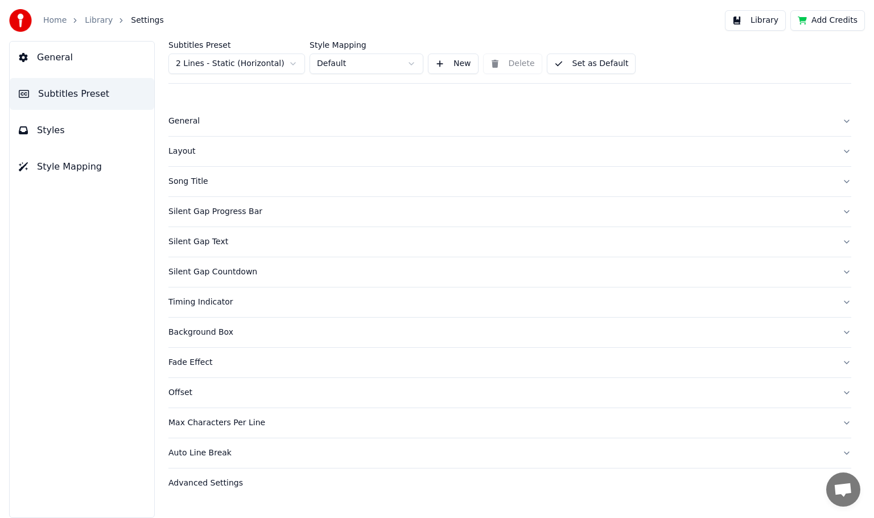
click at [68, 57] on button "General" at bounding box center [82, 58] width 145 height 32
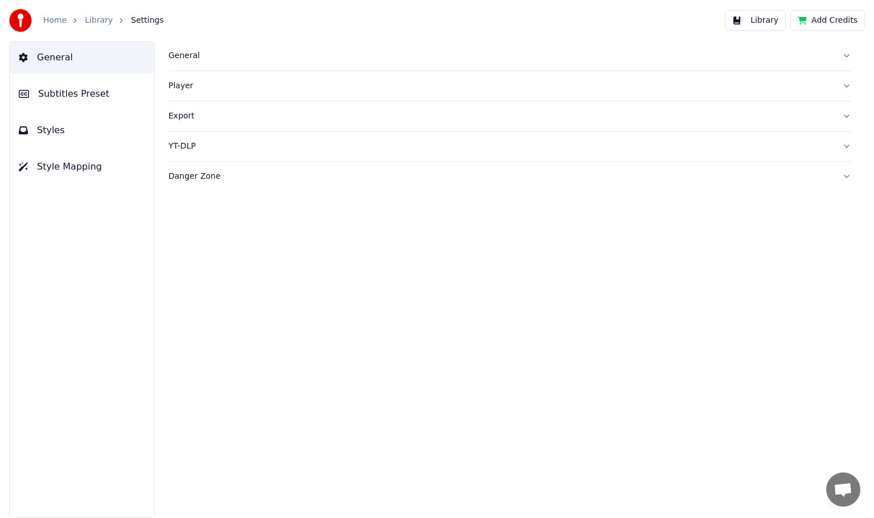
click at [96, 24] on link "Library" at bounding box center [99, 20] width 28 height 11
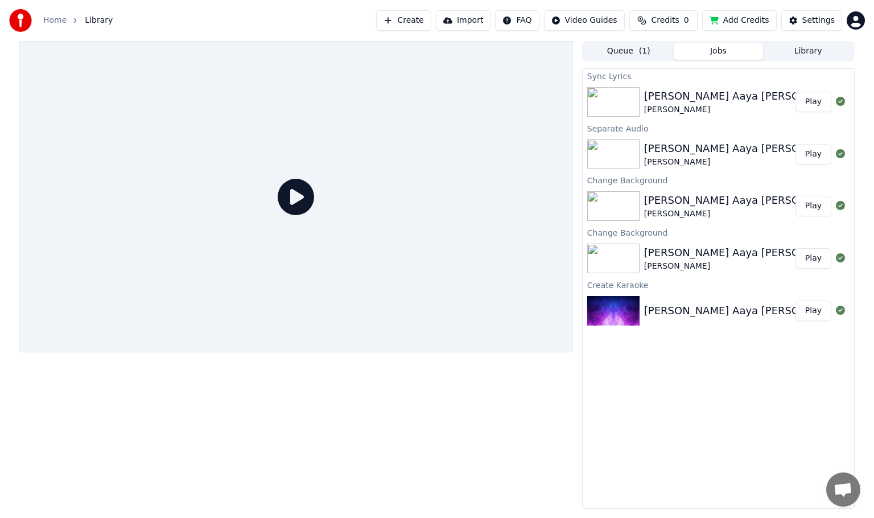
click at [59, 24] on link "Home" at bounding box center [54, 20] width 23 height 11
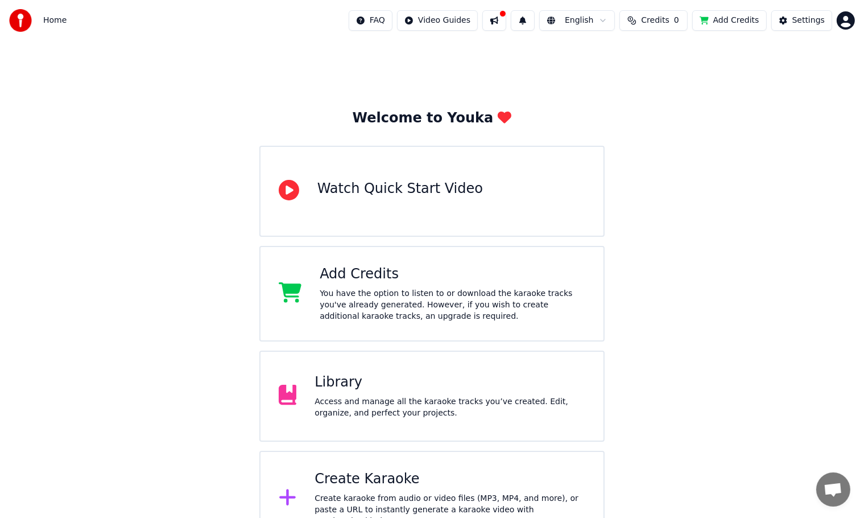
click at [506, 22] on button at bounding box center [495, 20] width 24 height 20
click at [771, 85] on div "Welcome to Youka Watch Quick Start Video Add Credits You have the option to lis…" at bounding box center [432, 293] width 864 height 505
click at [20, 24] on img at bounding box center [20, 20] width 23 height 23
click at [500, 124] on icon at bounding box center [505, 117] width 14 height 14
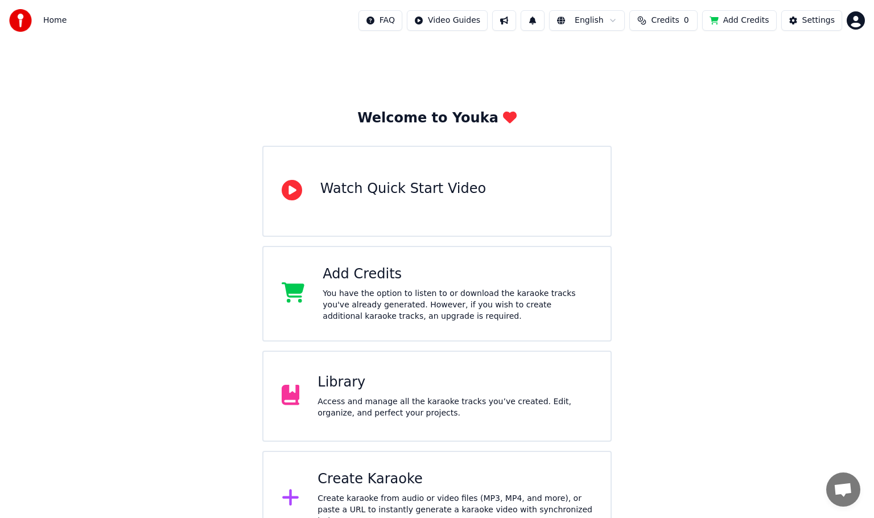
click at [601, 24] on html "Home FAQ Video Guides English Credits 0 Add Credits Settings Welcome to Youka W…" at bounding box center [437, 273] width 874 height 546
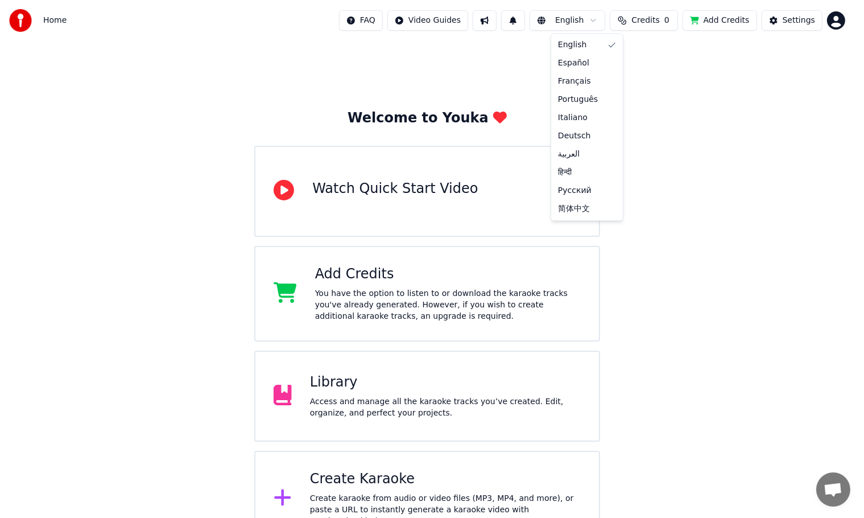
click at [654, 80] on html "Home FAQ Video Guides English Credits 0 Add Credits Settings Welcome to Youka W…" at bounding box center [432, 273] width 864 height 546
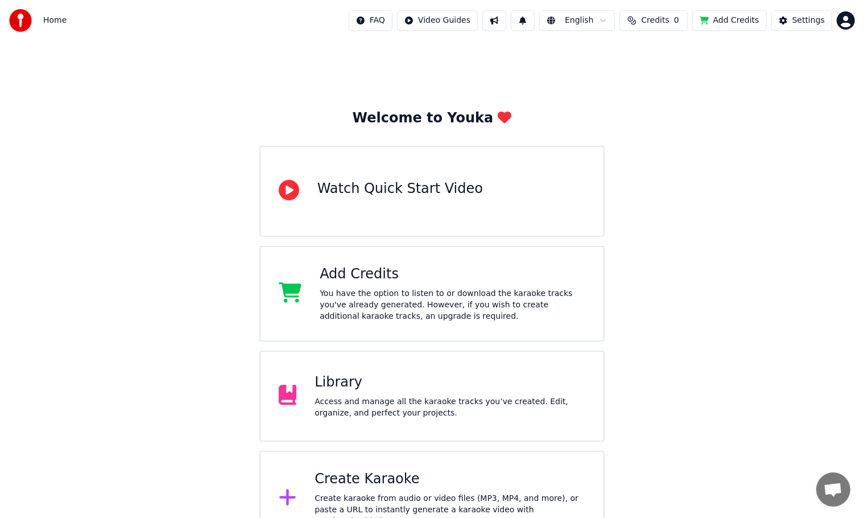
click at [351, 422] on div "Library Access and manage all the karaoke tracks you’ve created. Edit, organize…" at bounding box center [432, 396] width 346 height 91
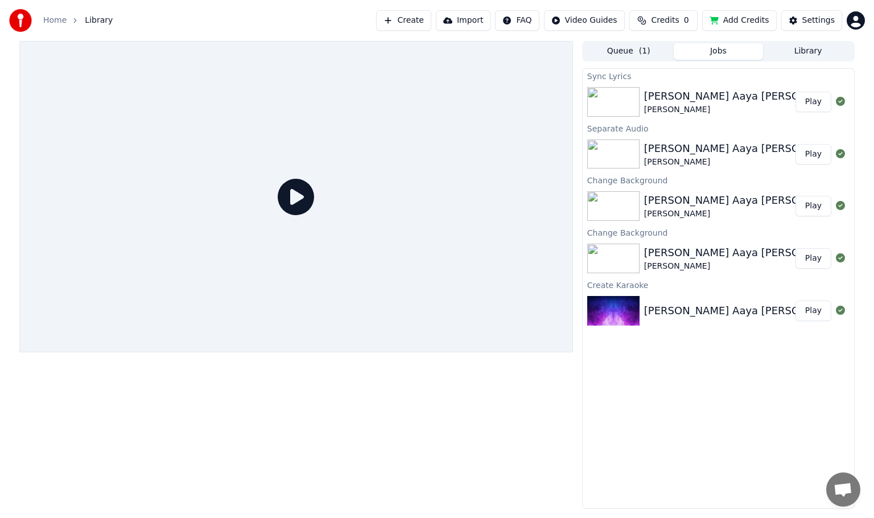
click at [300, 200] on icon at bounding box center [296, 197] width 36 height 36
click at [298, 197] on icon at bounding box center [296, 197] width 36 height 36
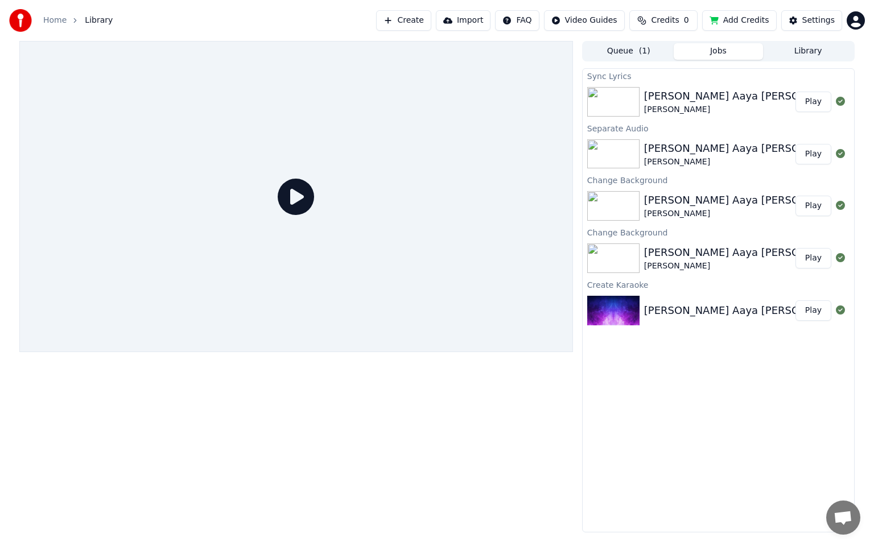
click at [298, 208] on div at bounding box center [296, 196] width 554 height 311
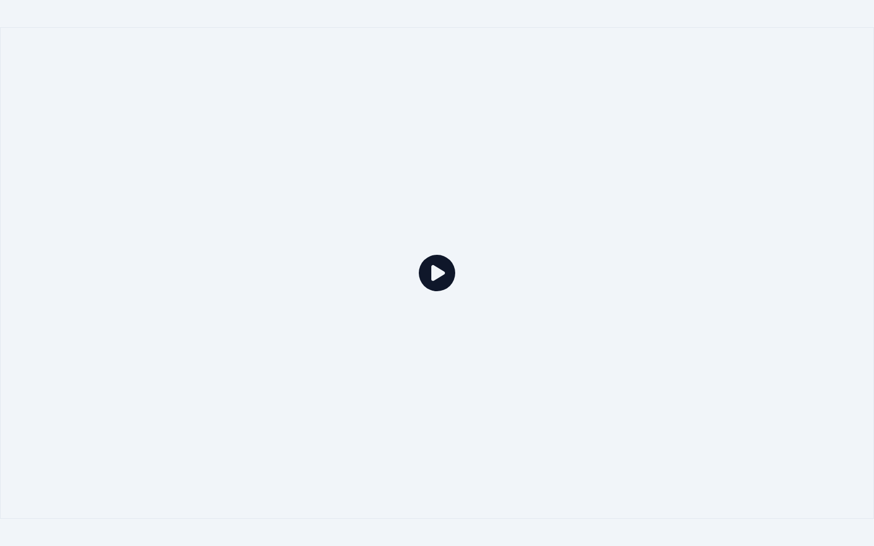
click at [435, 273] on icon at bounding box center [437, 273] width 36 height 36
click at [597, 245] on div at bounding box center [437, 273] width 874 height 492
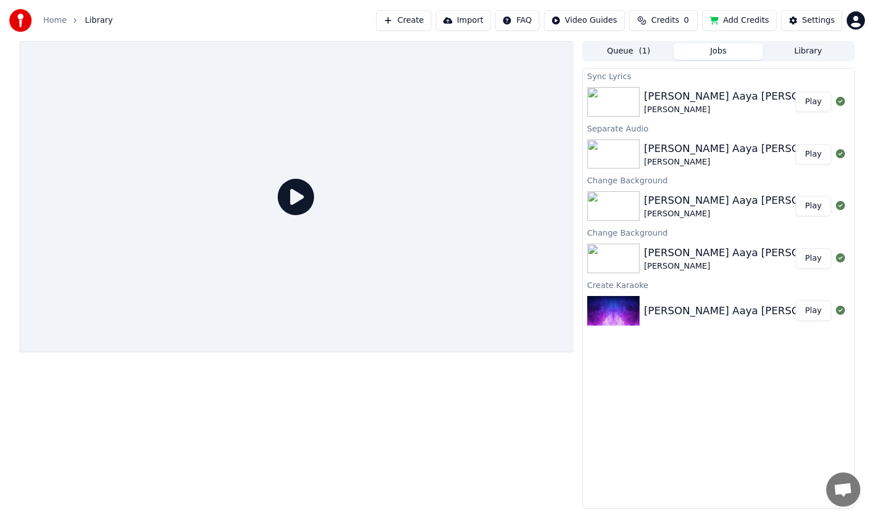
click at [690, 258] on div "[PERSON_NAME] Aaya [PERSON_NAME]" at bounding box center [745, 253] width 203 height 16
click at [808, 262] on button "Play" at bounding box center [814, 258] width 36 height 20
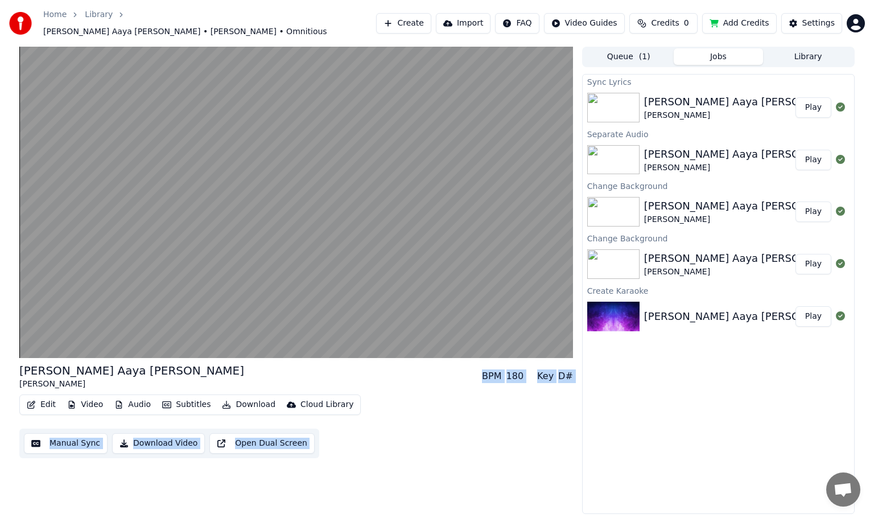
click at [816, 311] on button "Play" at bounding box center [814, 316] width 36 height 20
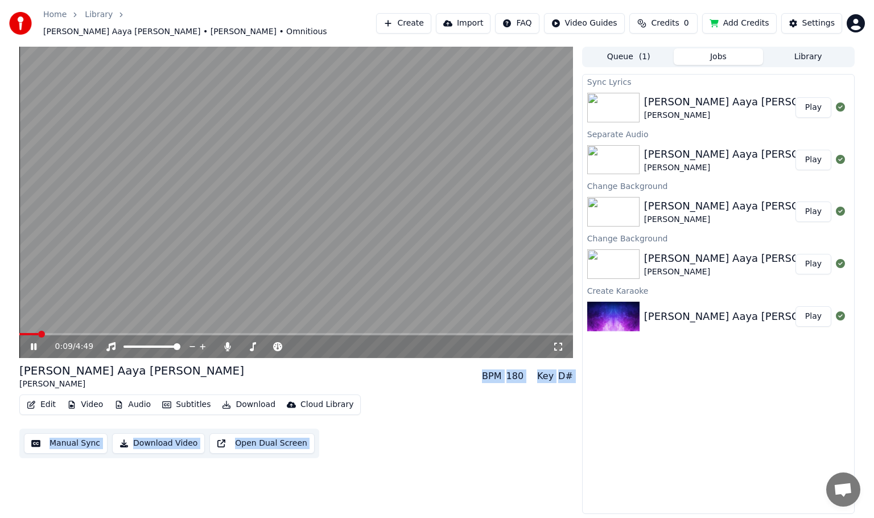
click at [426, 388] on div "Kya Leke Aaya [PERSON_NAME] [PERSON_NAME] • Omnitious BPM 180 Key D# Edit Video…" at bounding box center [296, 410] width 554 height 96
click at [92, 333] on span at bounding box center [296, 334] width 554 height 2
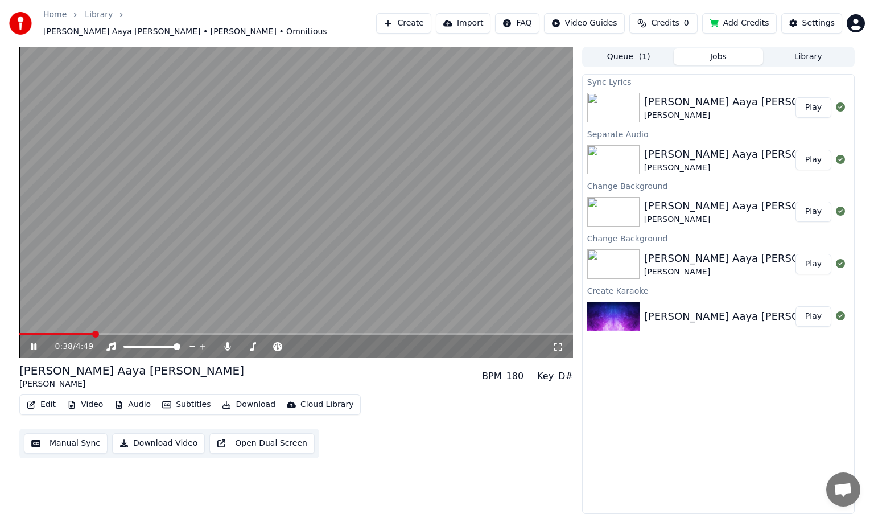
click at [126, 333] on span at bounding box center [296, 334] width 554 height 2
click at [113, 333] on span at bounding box center [66, 334] width 94 height 2
click at [92, 333] on span at bounding box center [55, 334] width 73 height 2
click at [75, 327] on video at bounding box center [296, 202] width 554 height 311
click at [73, 333] on span at bounding box center [45, 334] width 53 height 2
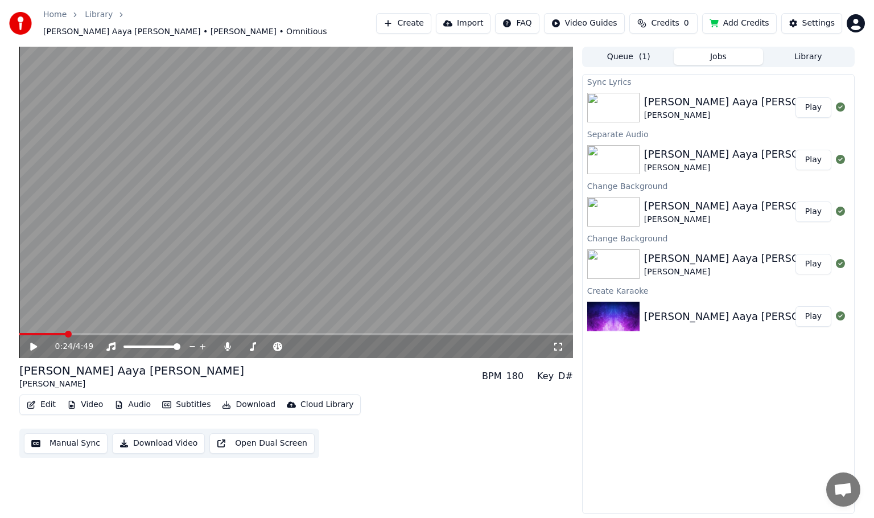
click at [65, 333] on span at bounding box center [42, 334] width 46 height 2
click at [59, 333] on span at bounding box center [42, 334] width 46 height 2
click at [32, 343] on icon at bounding box center [33, 347] width 7 height 8
click at [47, 327] on video at bounding box center [296, 202] width 554 height 311
click at [47, 333] on span at bounding box center [40, 334] width 42 height 2
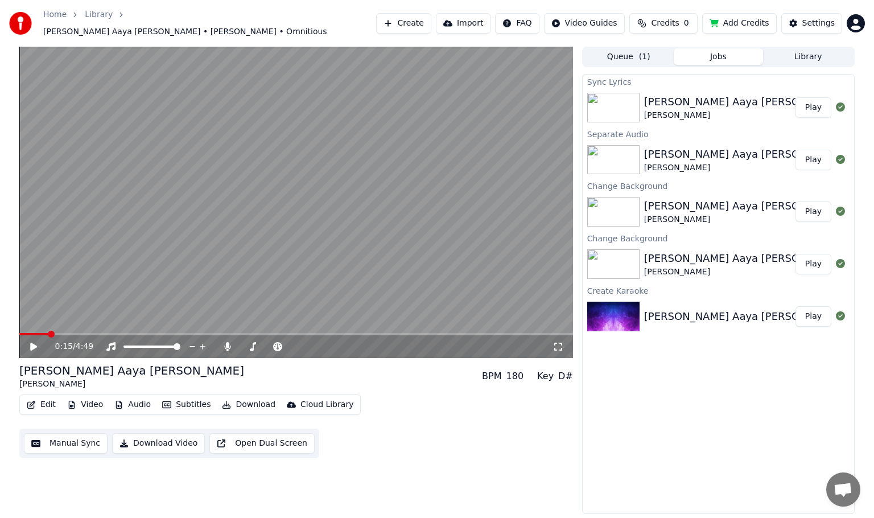
click at [33, 343] on icon at bounding box center [33, 347] width 7 height 8
click at [39, 333] on span at bounding box center [35, 334] width 32 height 2
click at [32, 343] on icon at bounding box center [34, 346] width 6 height 7
click at [83, 327] on video at bounding box center [296, 202] width 554 height 311
click at [83, 333] on span at bounding box center [296, 334] width 554 height 2
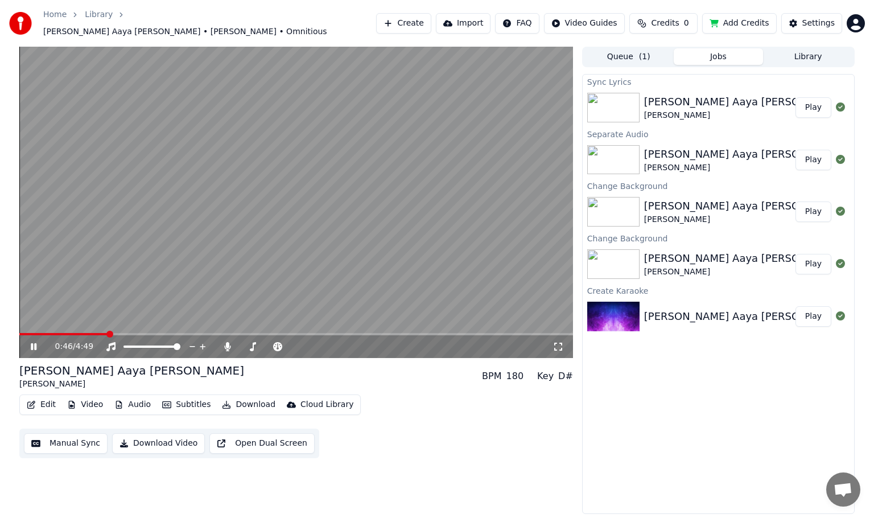
click at [107, 333] on span at bounding box center [296, 334] width 554 height 2
click at [34, 343] on icon at bounding box center [34, 346] width 6 height 7
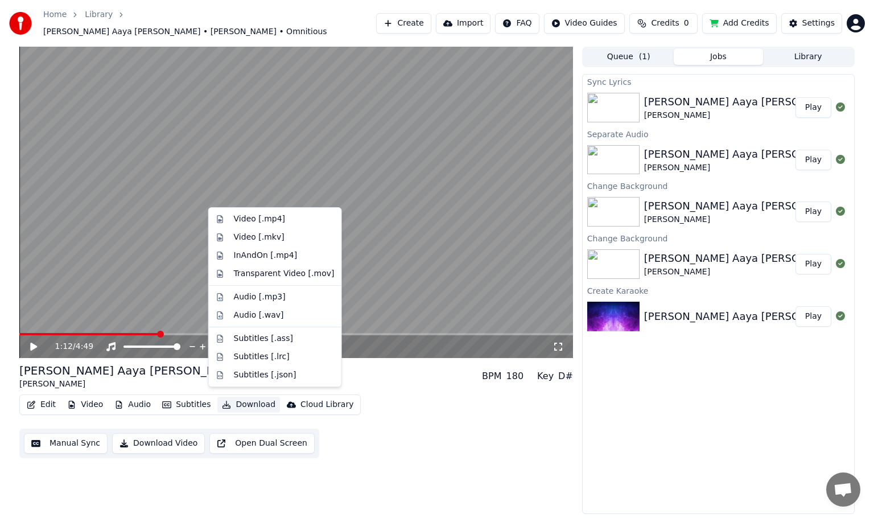
click at [246, 397] on button "Download" at bounding box center [248, 405] width 63 height 16
click at [264, 221] on div "Video [.mp4]" at bounding box center [259, 218] width 51 height 11
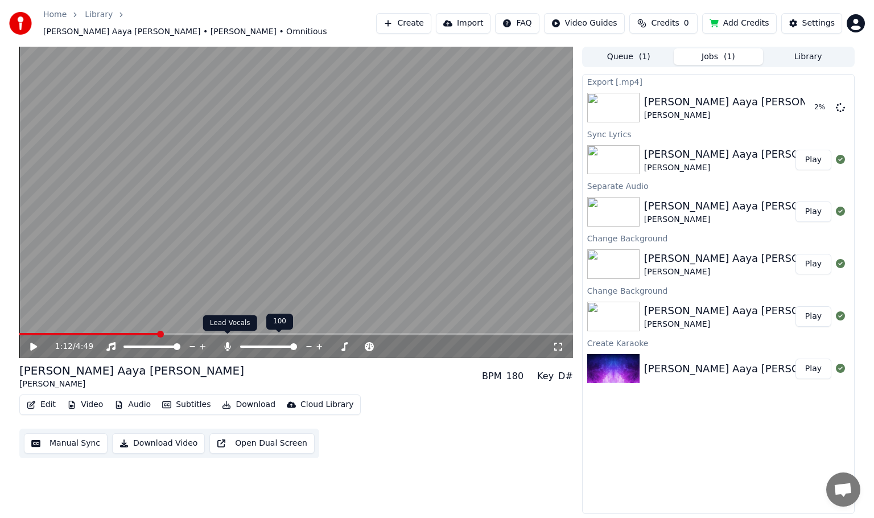
click at [229, 342] on icon at bounding box center [227, 346] width 6 height 9
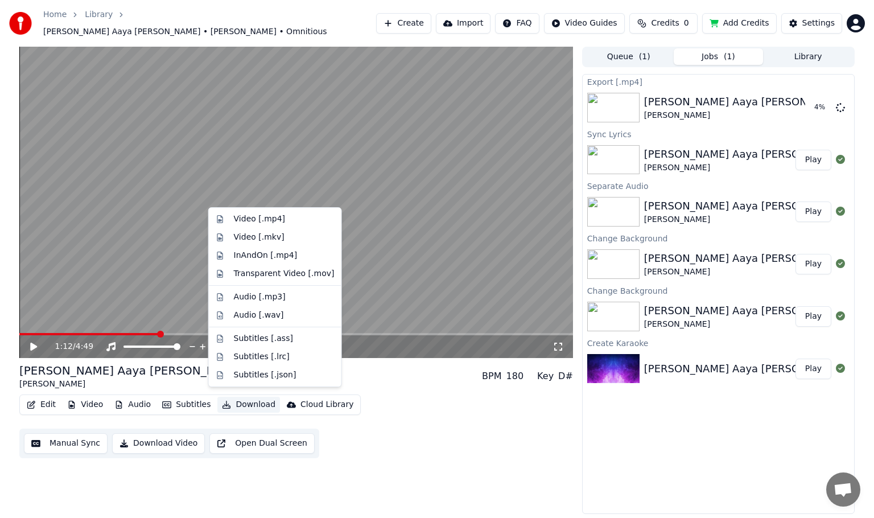
click at [259, 401] on button "Download" at bounding box center [248, 405] width 63 height 16
click at [256, 223] on div "Video [.mp4]" at bounding box center [259, 218] width 51 height 11
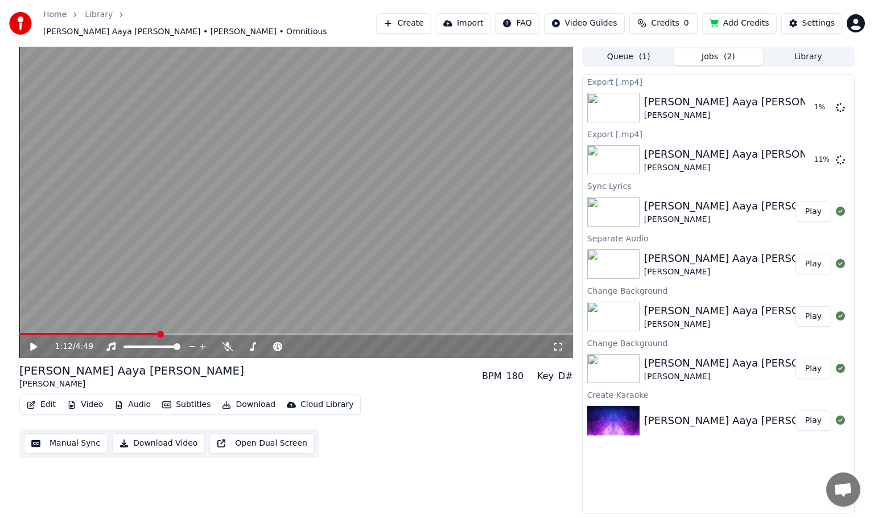
click at [813, 418] on button "Play" at bounding box center [814, 420] width 36 height 20
click at [137, 333] on span at bounding box center [296, 334] width 554 height 2
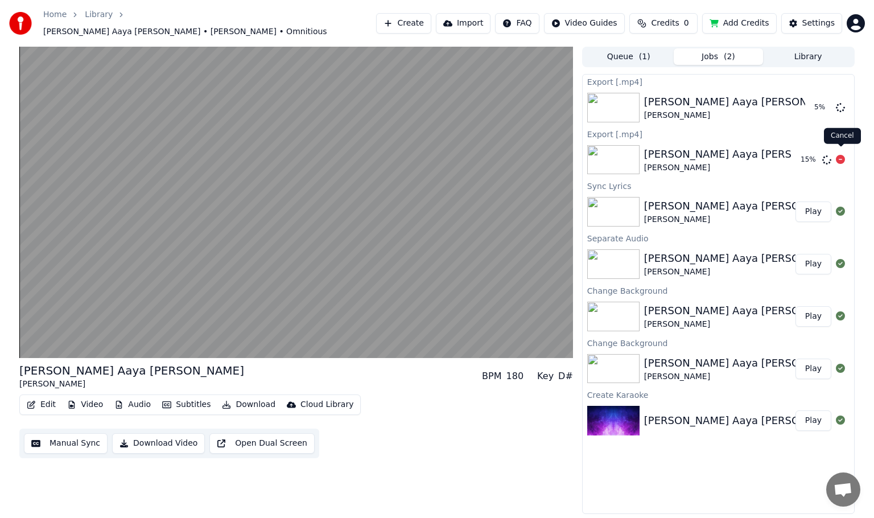
click at [839, 155] on icon at bounding box center [840, 159] width 9 height 9
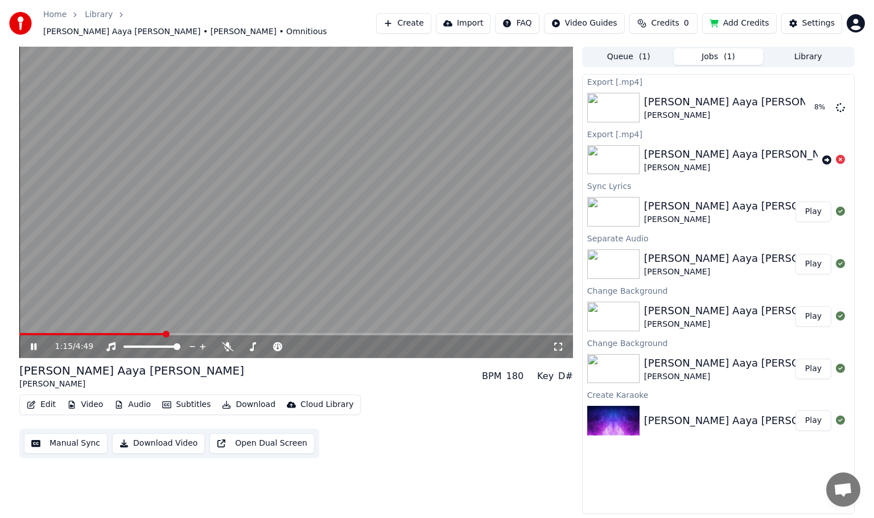
click at [36, 343] on icon at bounding box center [34, 346] width 6 height 7
click at [818, 104] on button "Show" at bounding box center [810, 107] width 41 height 20
